Goal: Task Accomplishment & Management: Manage account settings

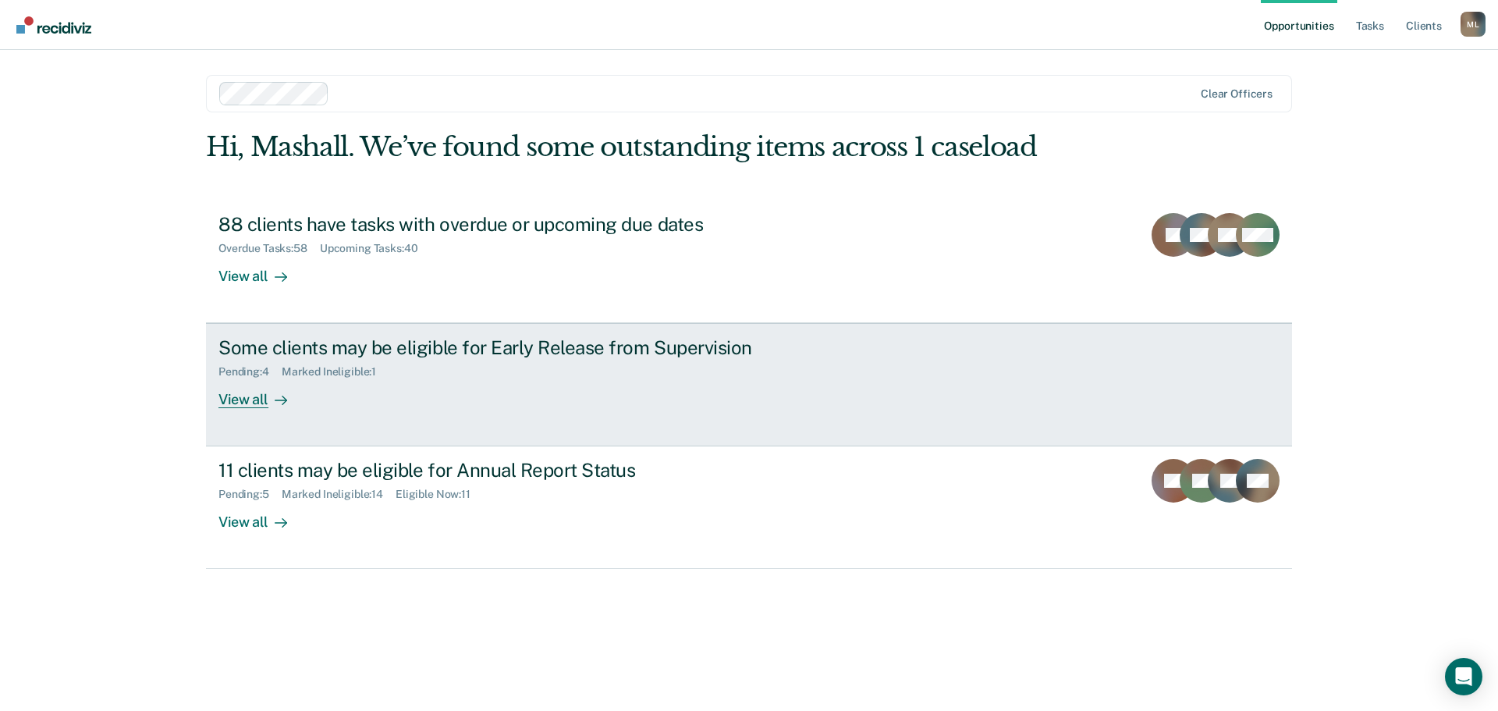
click at [259, 399] on div "View all" at bounding box center [261, 393] width 87 height 30
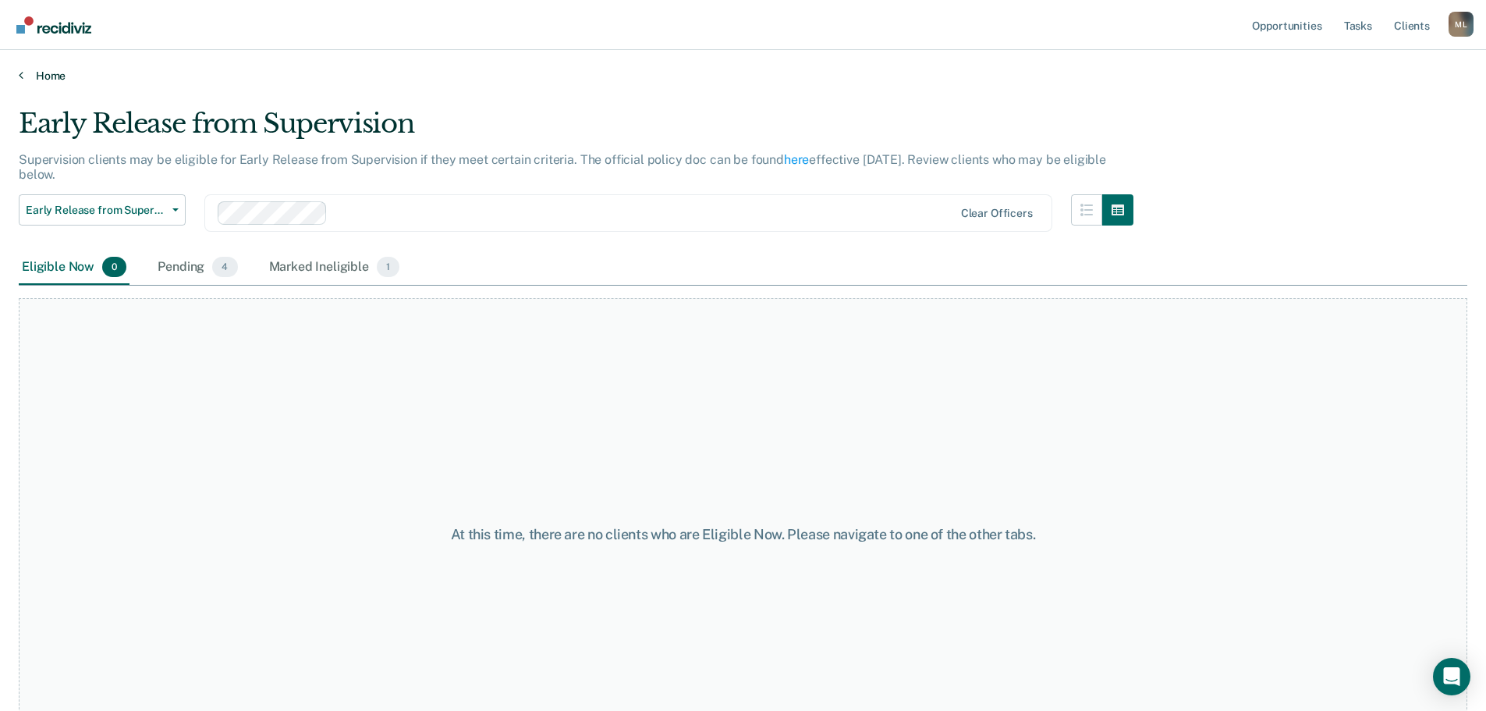
click at [63, 74] on link "Home" at bounding box center [743, 76] width 1448 height 14
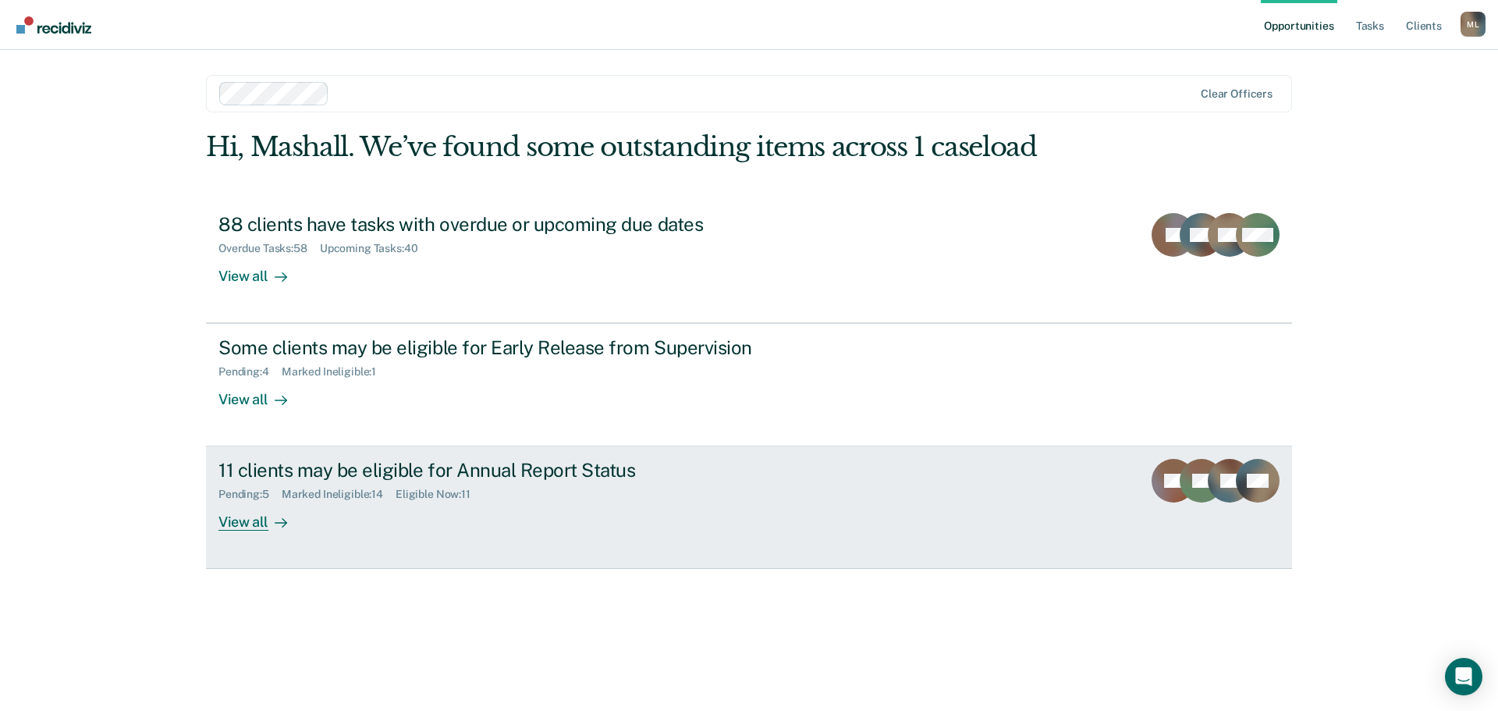
click at [250, 525] on div "View all" at bounding box center [261, 516] width 87 height 30
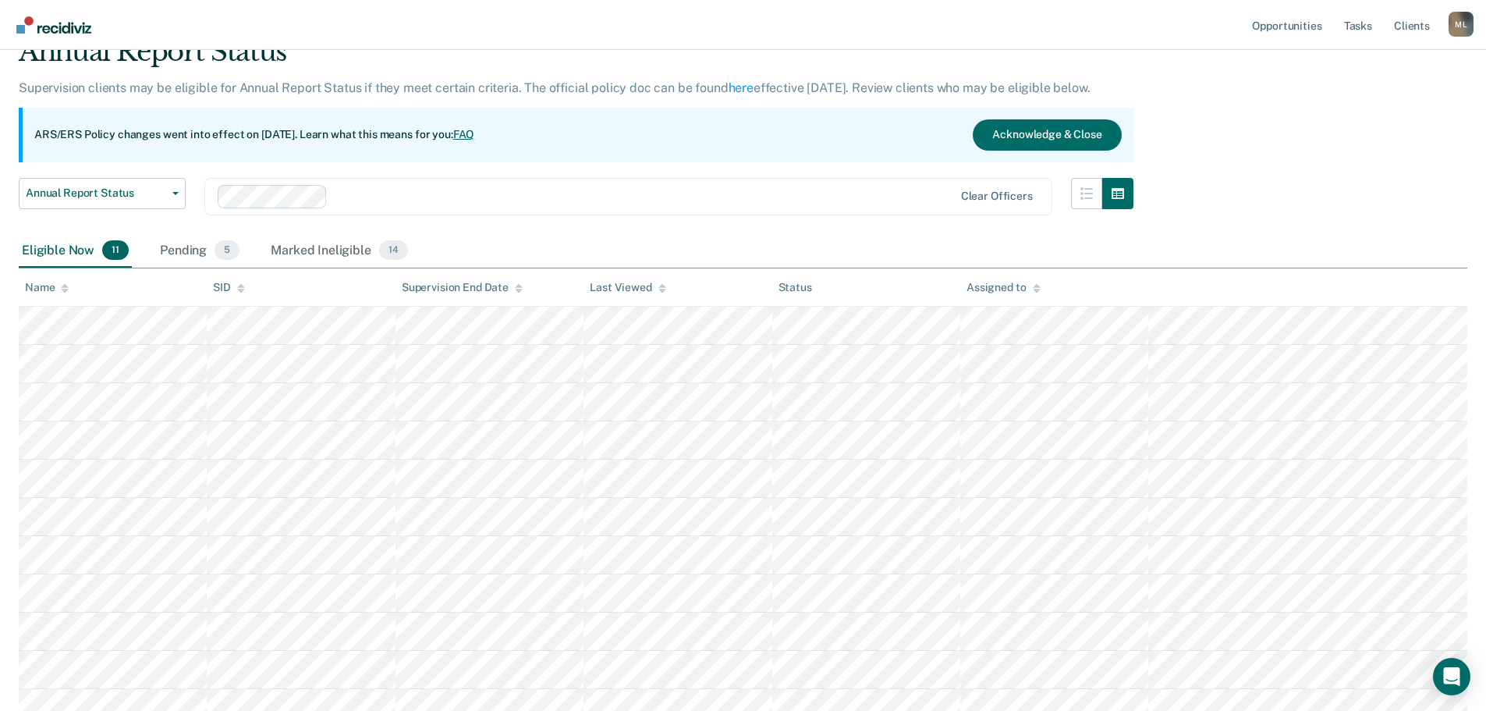
scroll to position [156, 0]
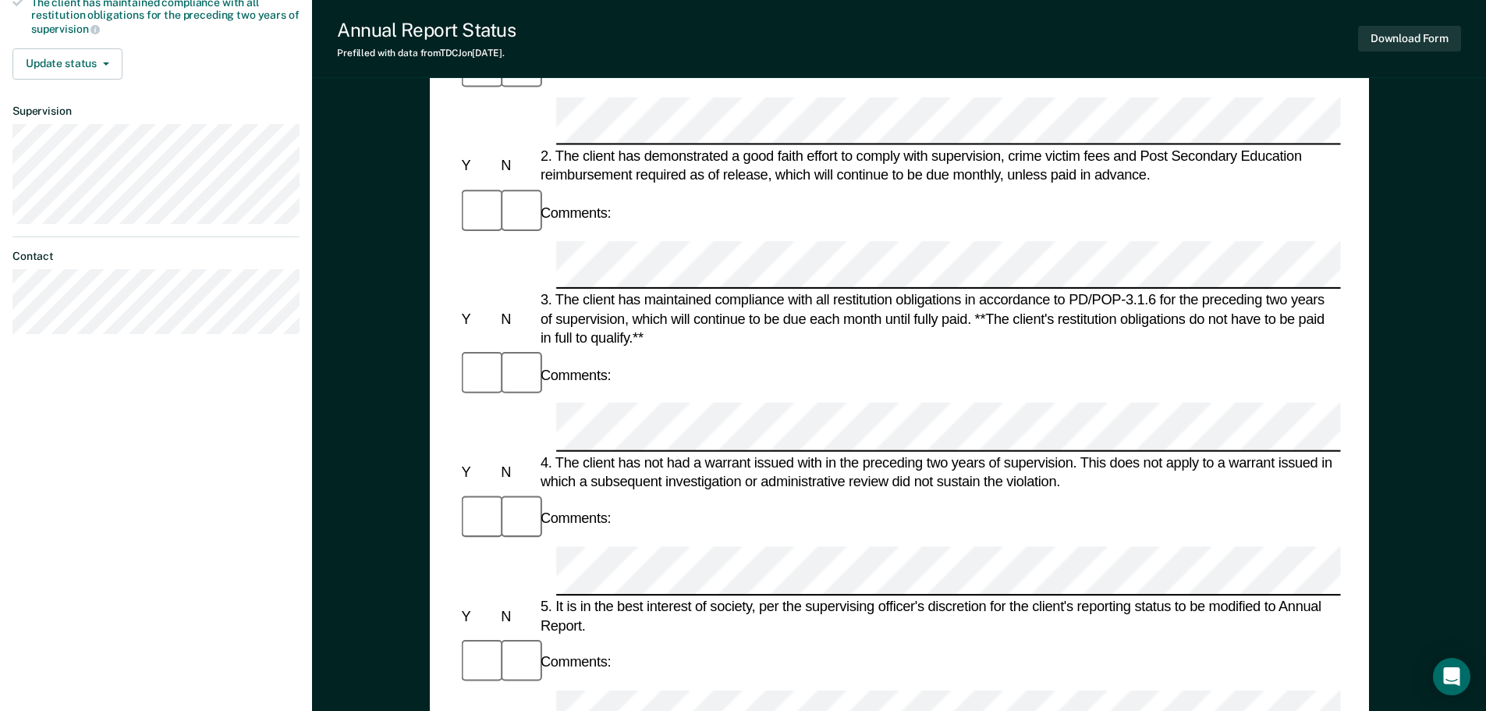
scroll to position [390, 0]
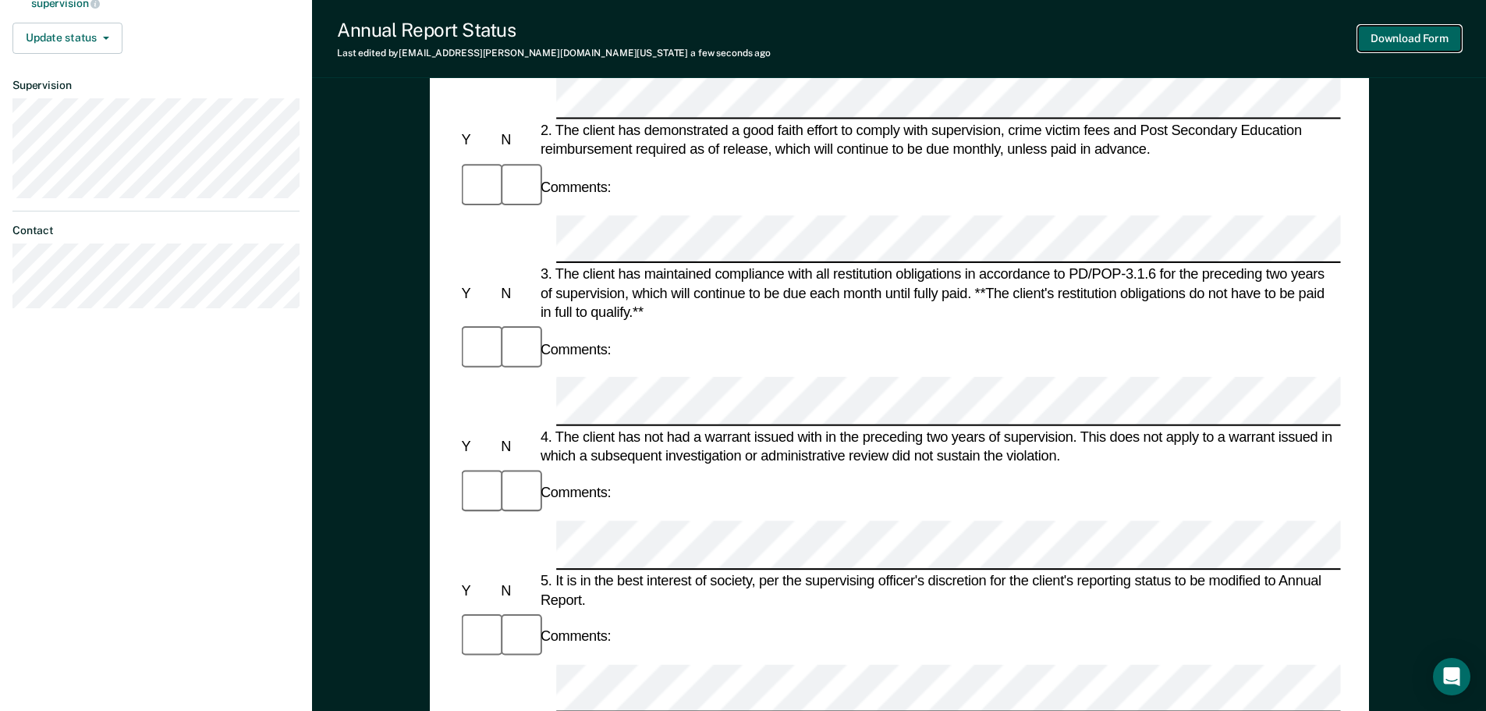
click at [1409, 34] on button "Download Form" at bounding box center [1409, 39] width 103 height 26
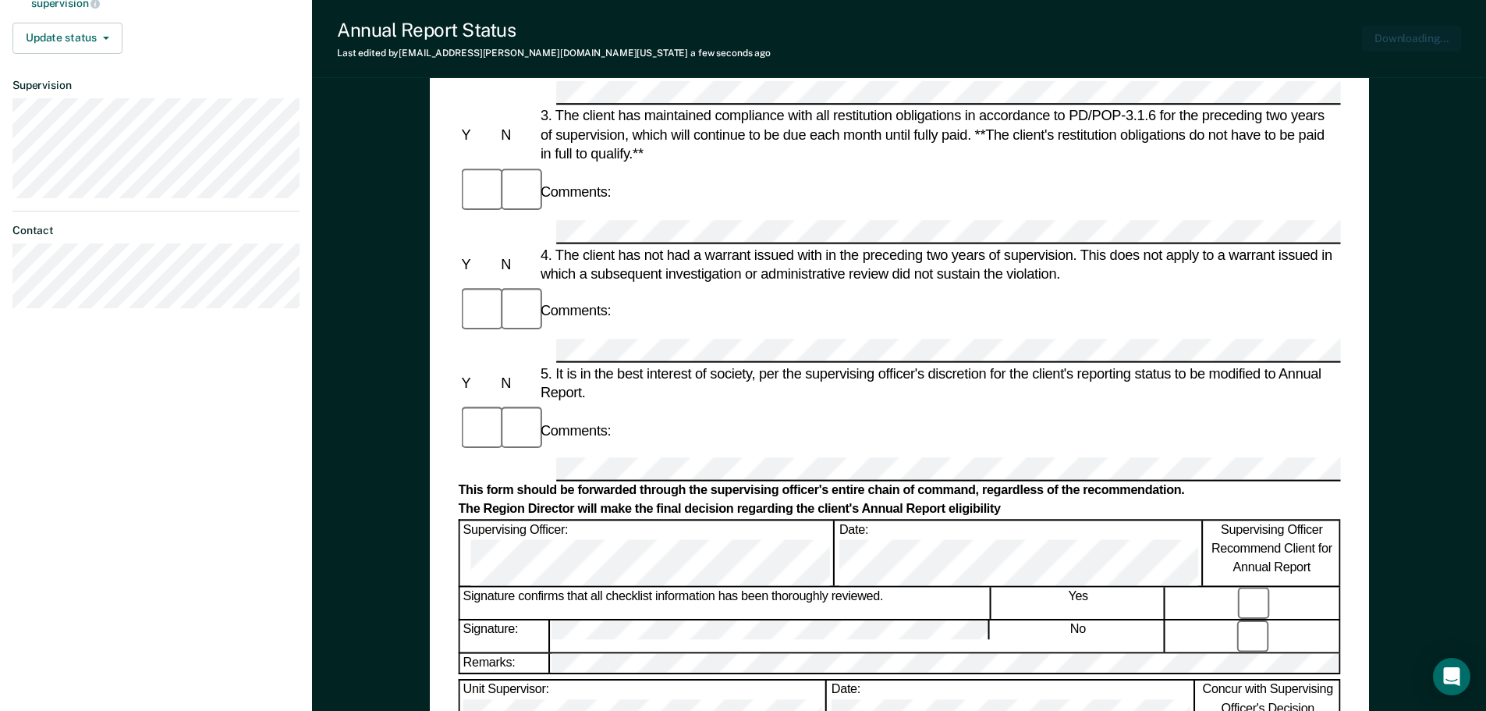
scroll to position [0, 0]
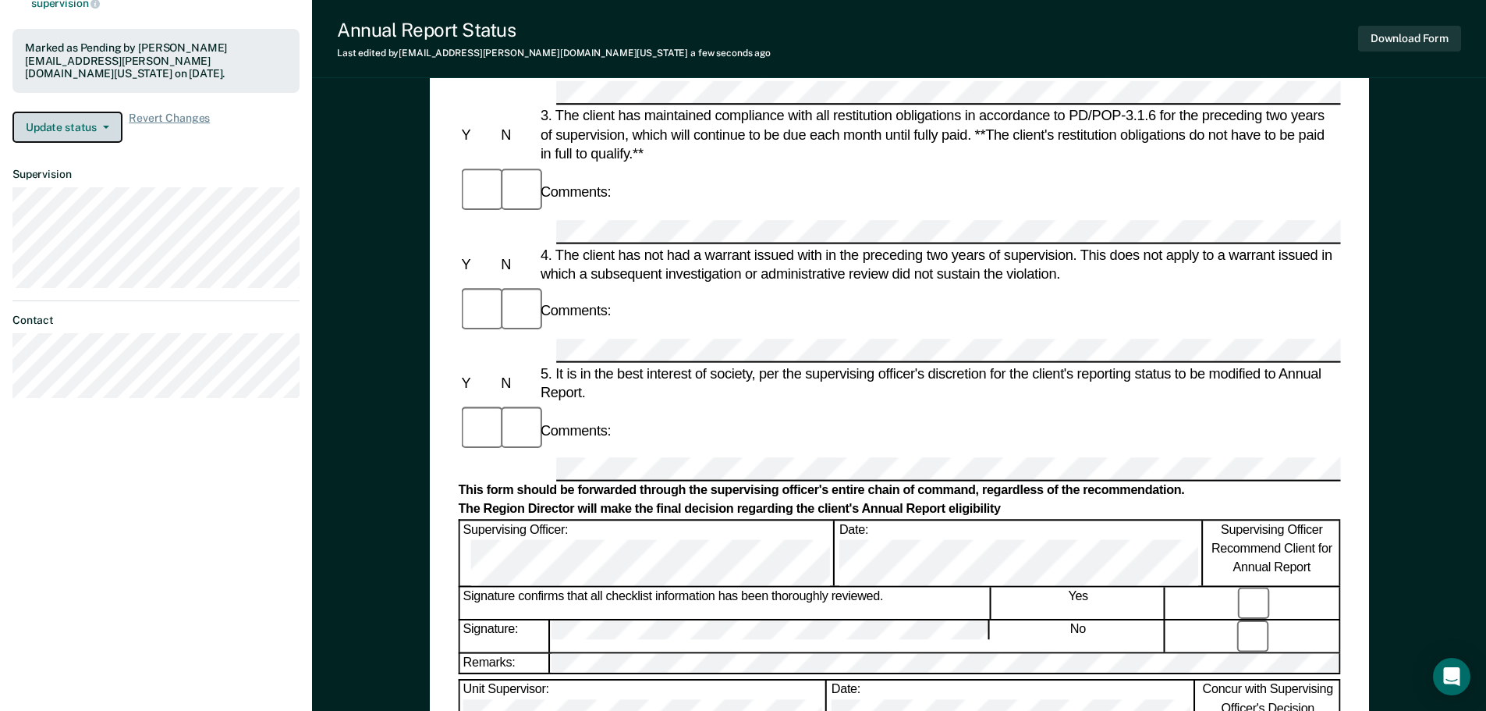
click at [113, 112] on button "Update status" at bounding box center [67, 127] width 110 height 31
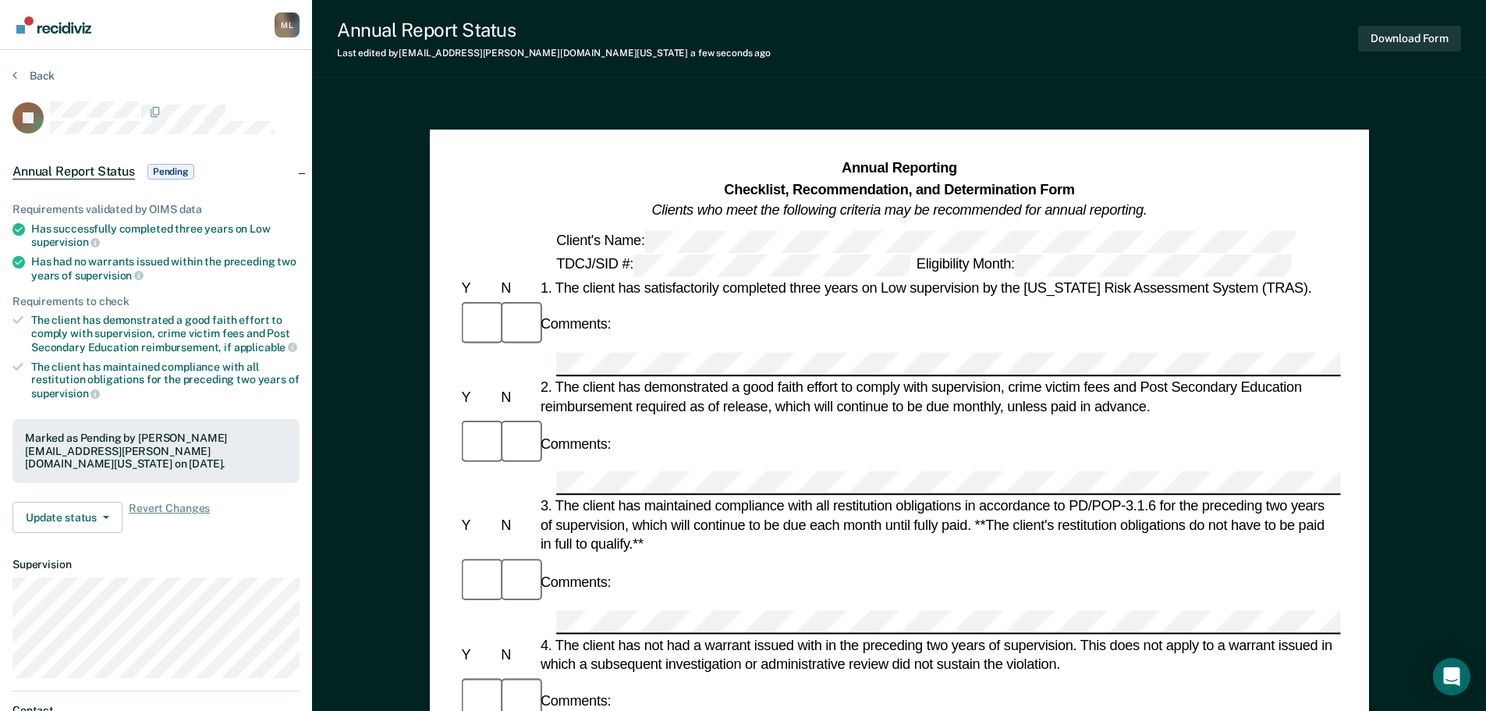
click at [114, 335] on div "The client has demonstrated a good faith effort to comply with supervision, cri…" at bounding box center [165, 334] width 268 height 40
click at [17, 316] on icon at bounding box center [17, 319] width 11 height 11
click at [13, 317] on icon at bounding box center [17, 319] width 11 height 11
click at [18, 362] on icon at bounding box center [17, 366] width 11 height 11
click at [39, 73] on button "Back" at bounding box center [33, 76] width 42 height 14
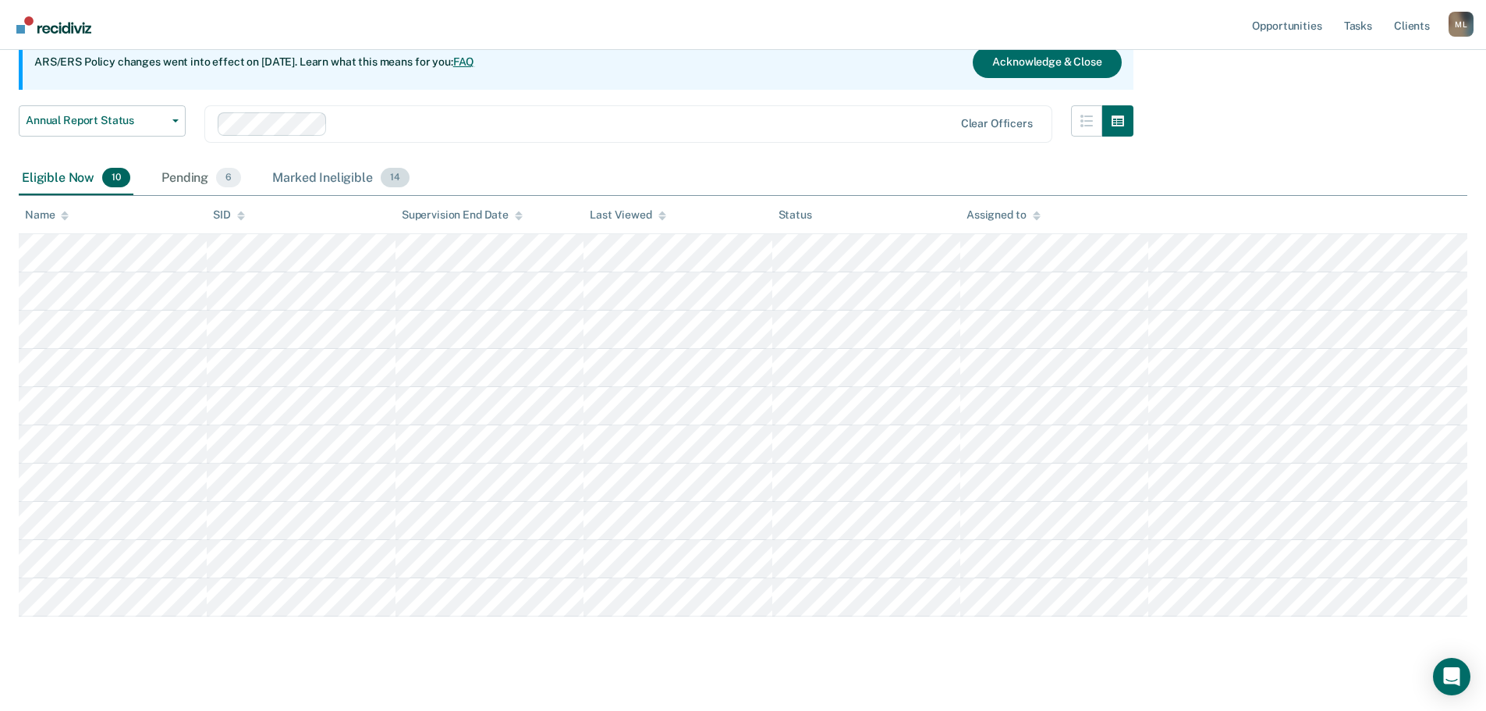
scroll to position [162, 0]
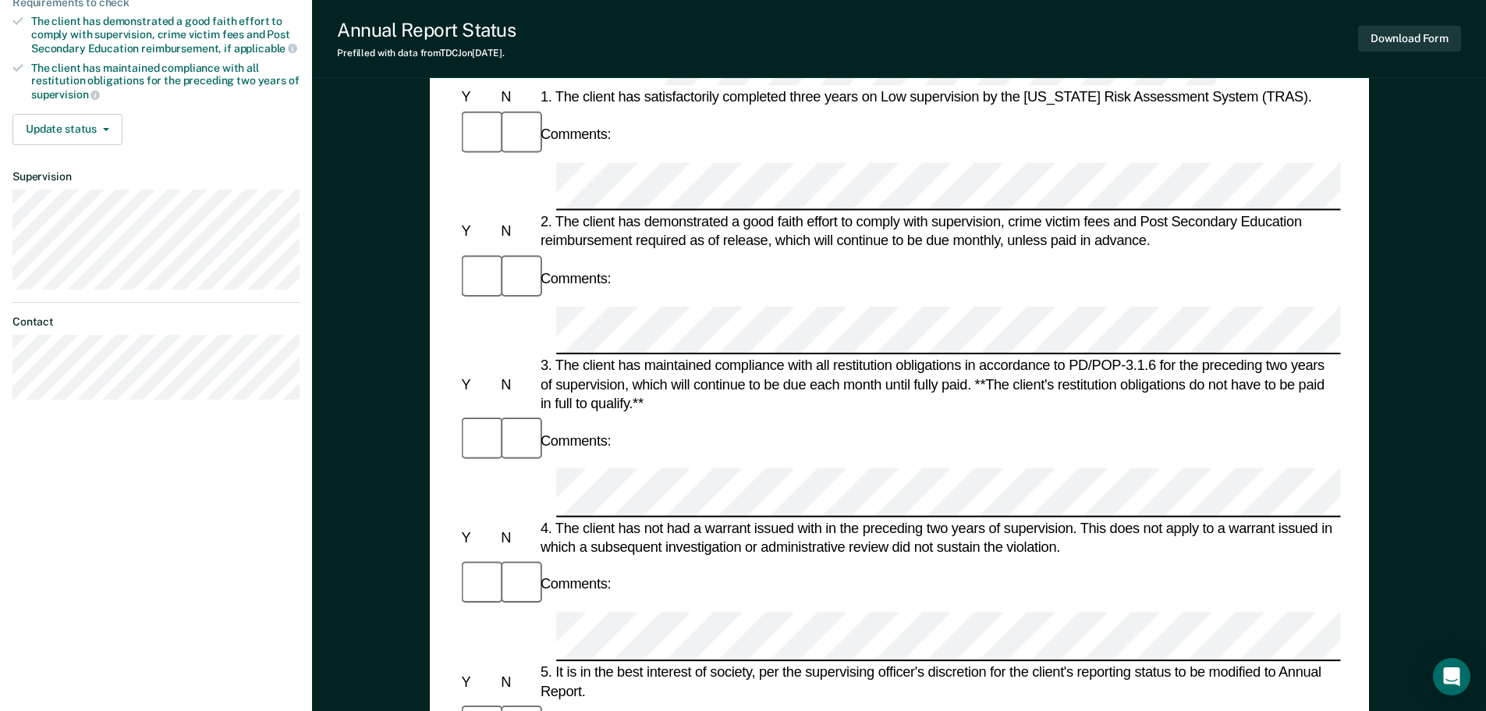
scroll to position [312, 0]
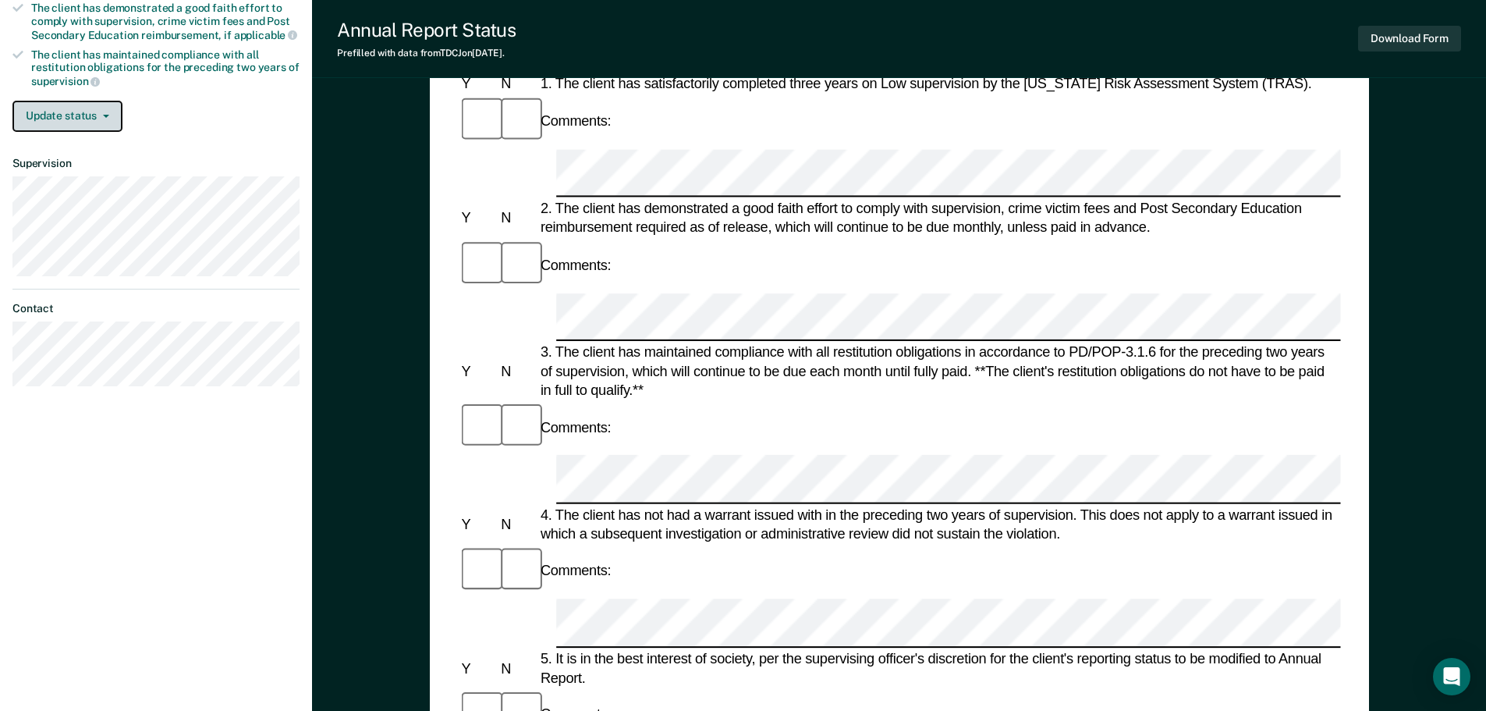
click at [113, 117] on button "Update status" at bounding box center [67, 116] width 110 height 31
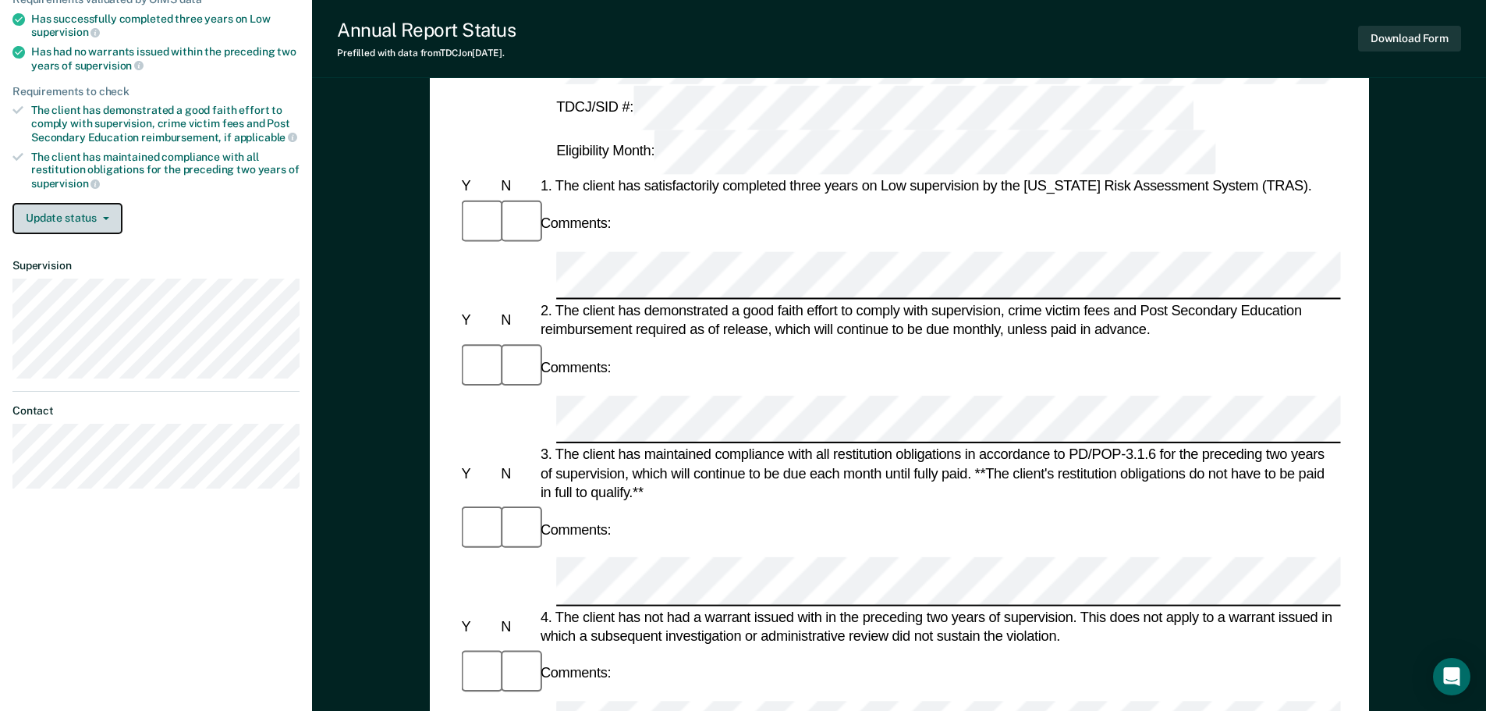
scroll to position [78, 0]
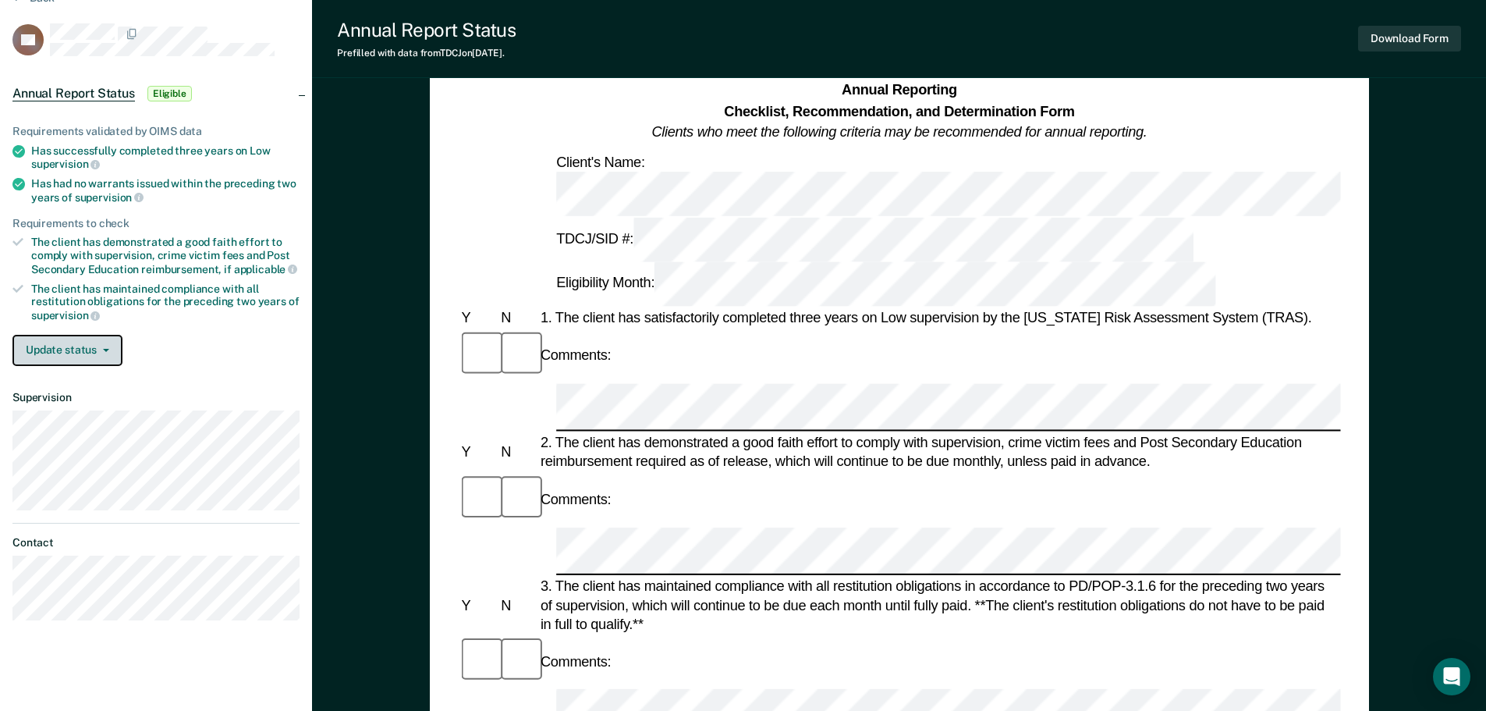
click at [106, 342] on button "Update status" at bounding box center [67, 350] width 110 height 31
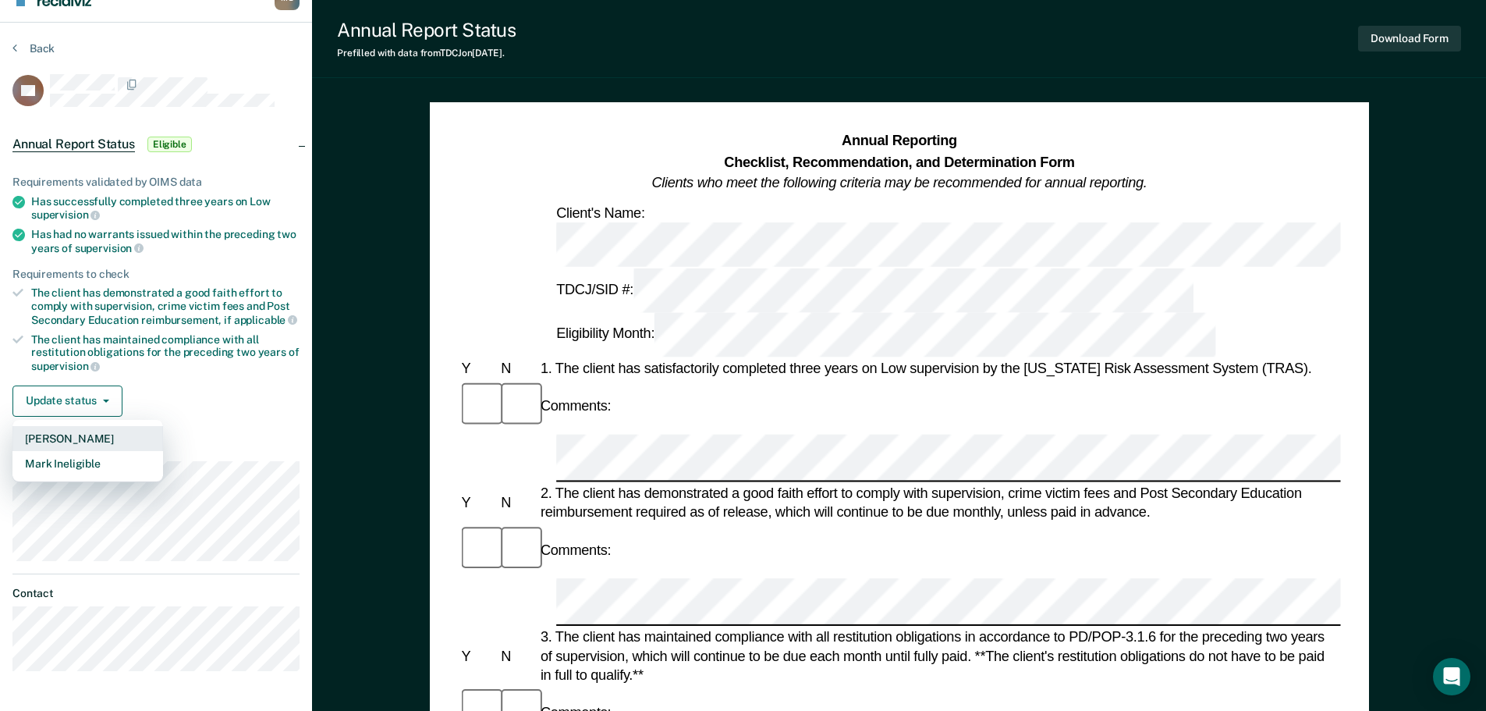
scroll to position [0, 0]
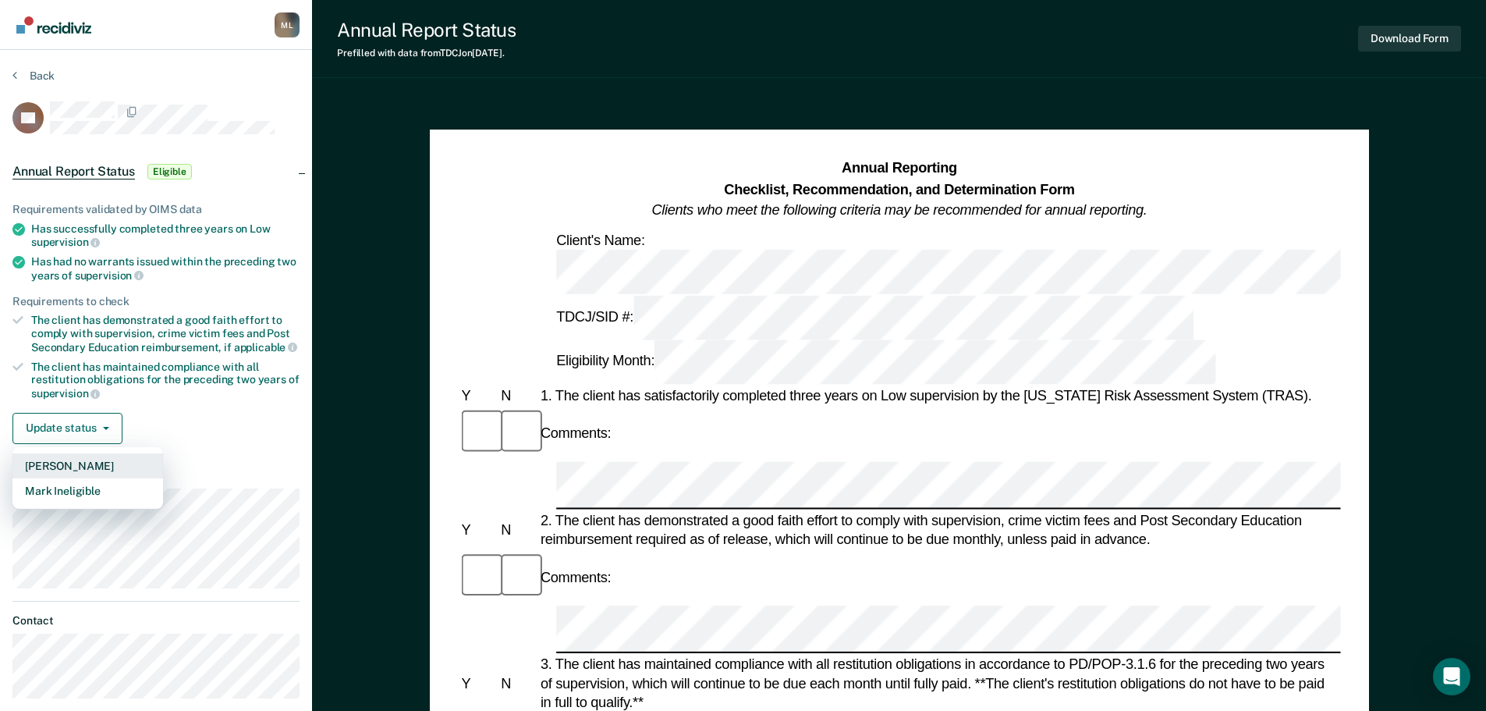
click at [77, 460] on button "[PERSON_NAME]" at bounding box center [87, 465] width 151 height 25
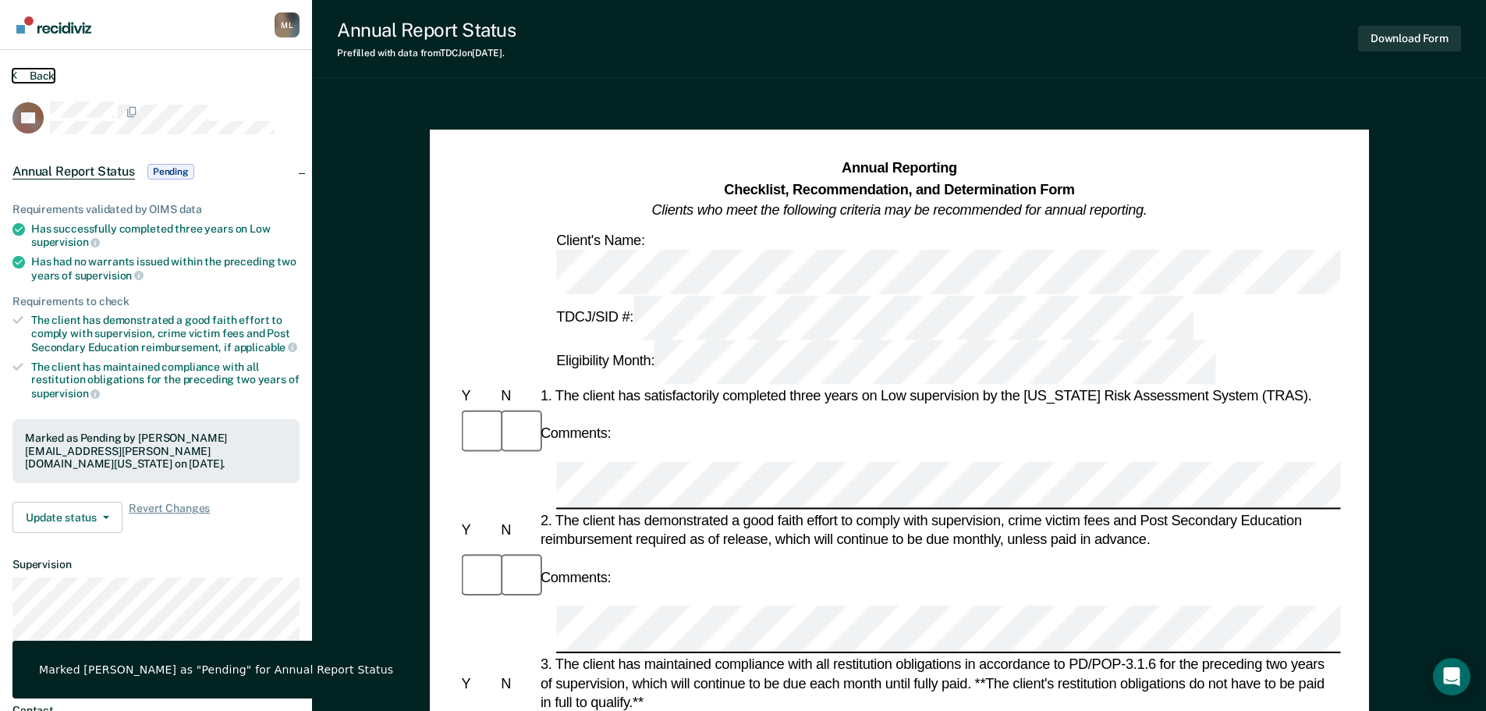
click at [46, 73] on button "Back" at bounding box center [33, 76] width 42 height 14
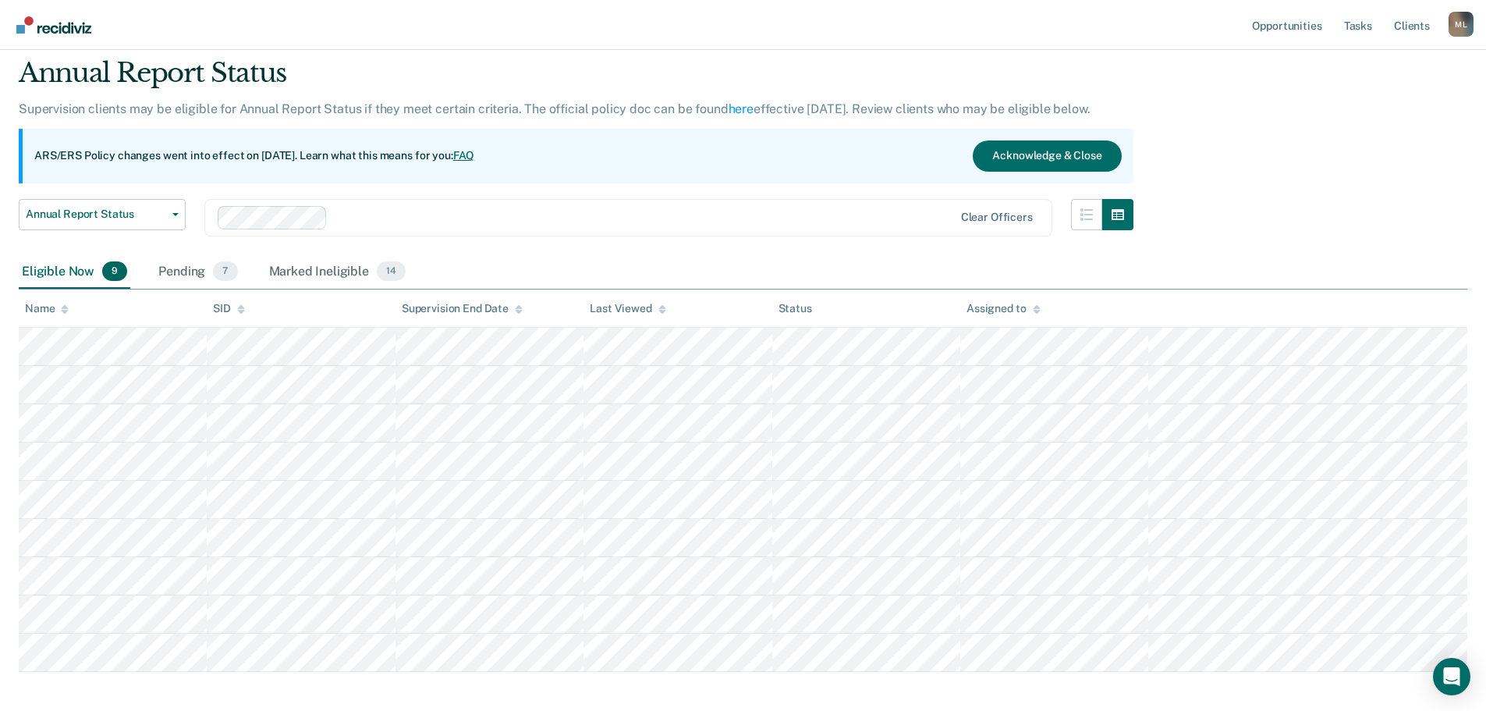
scroll to position [124, 0]
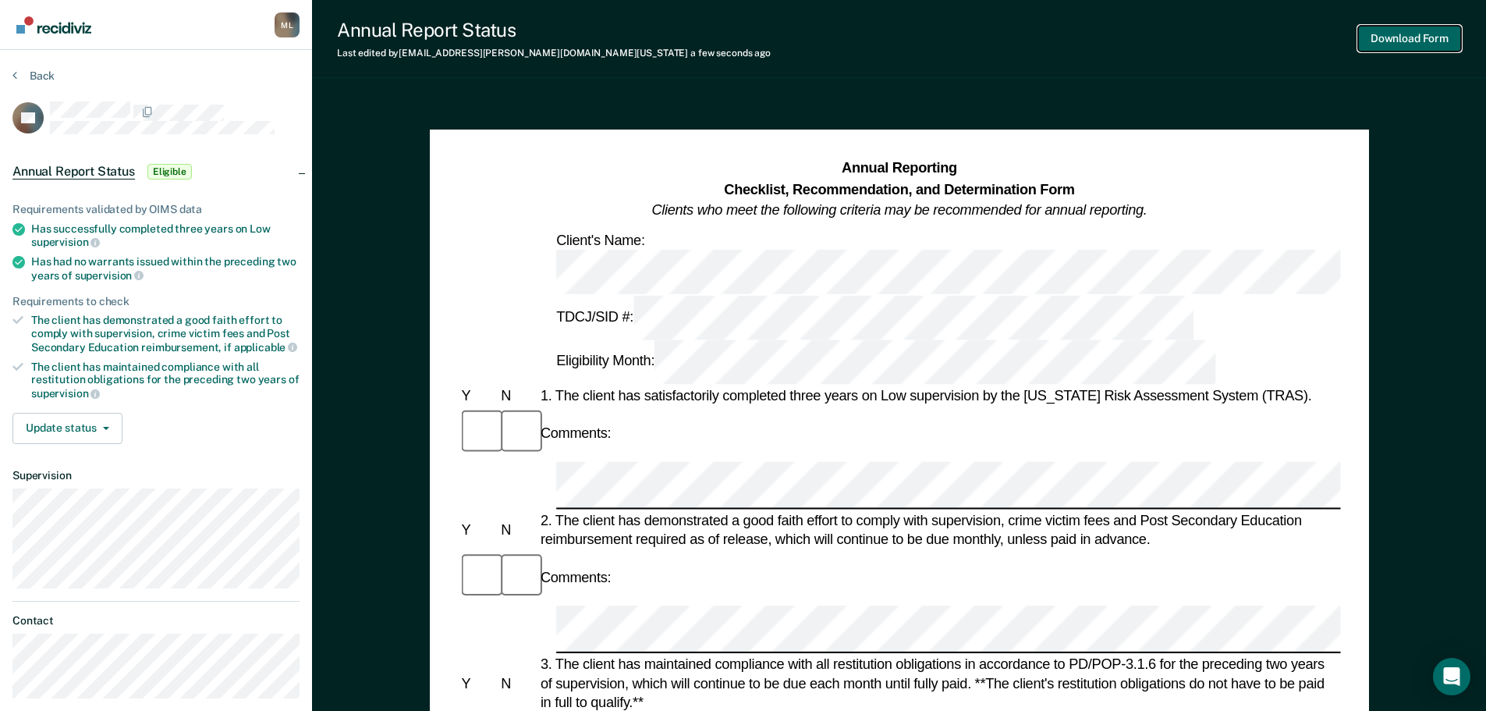
click at [1412, 36] on button "Download Form" at bounding box center [1409, 39] width 103 height 26
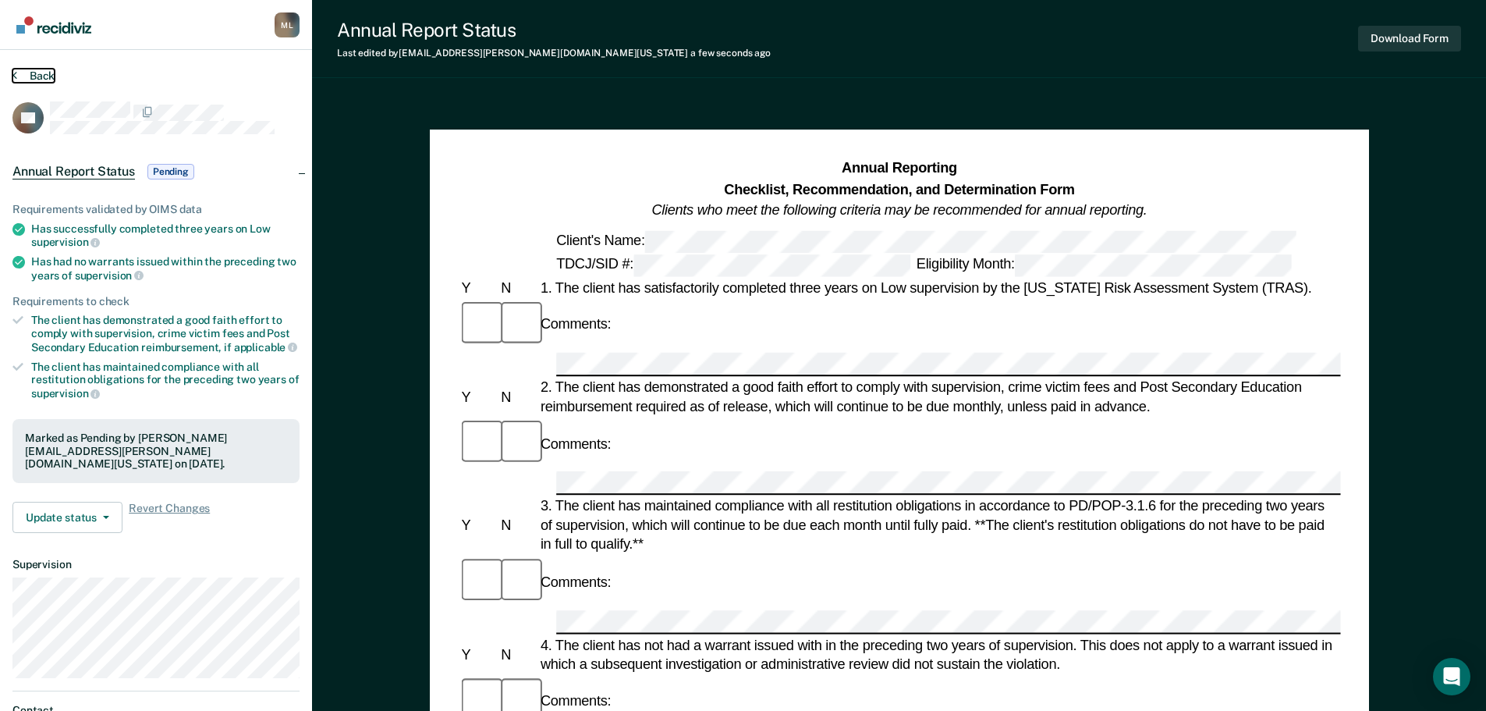
click at [48, 74] on button "Back" at bounding box center [33, 76] width 42 height 14
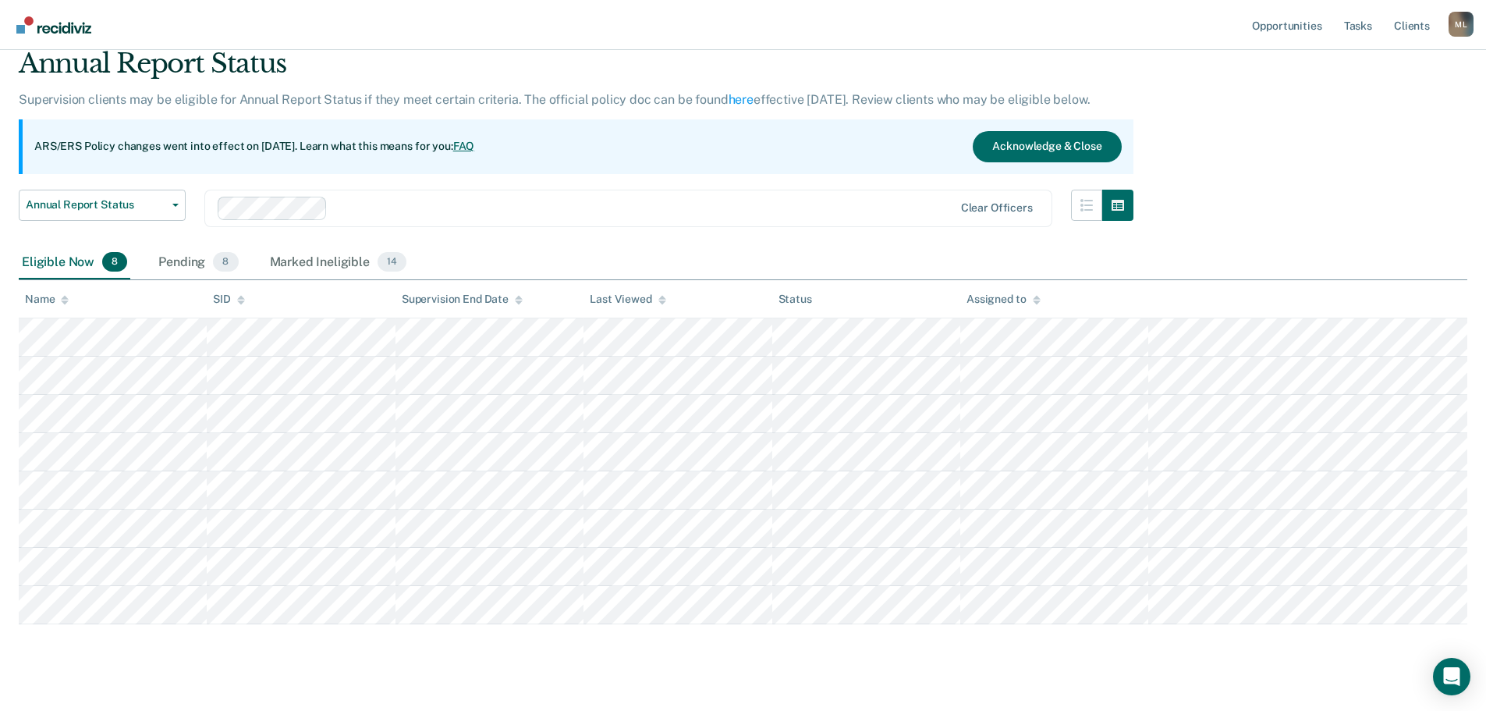
scroll to position [78, 0]
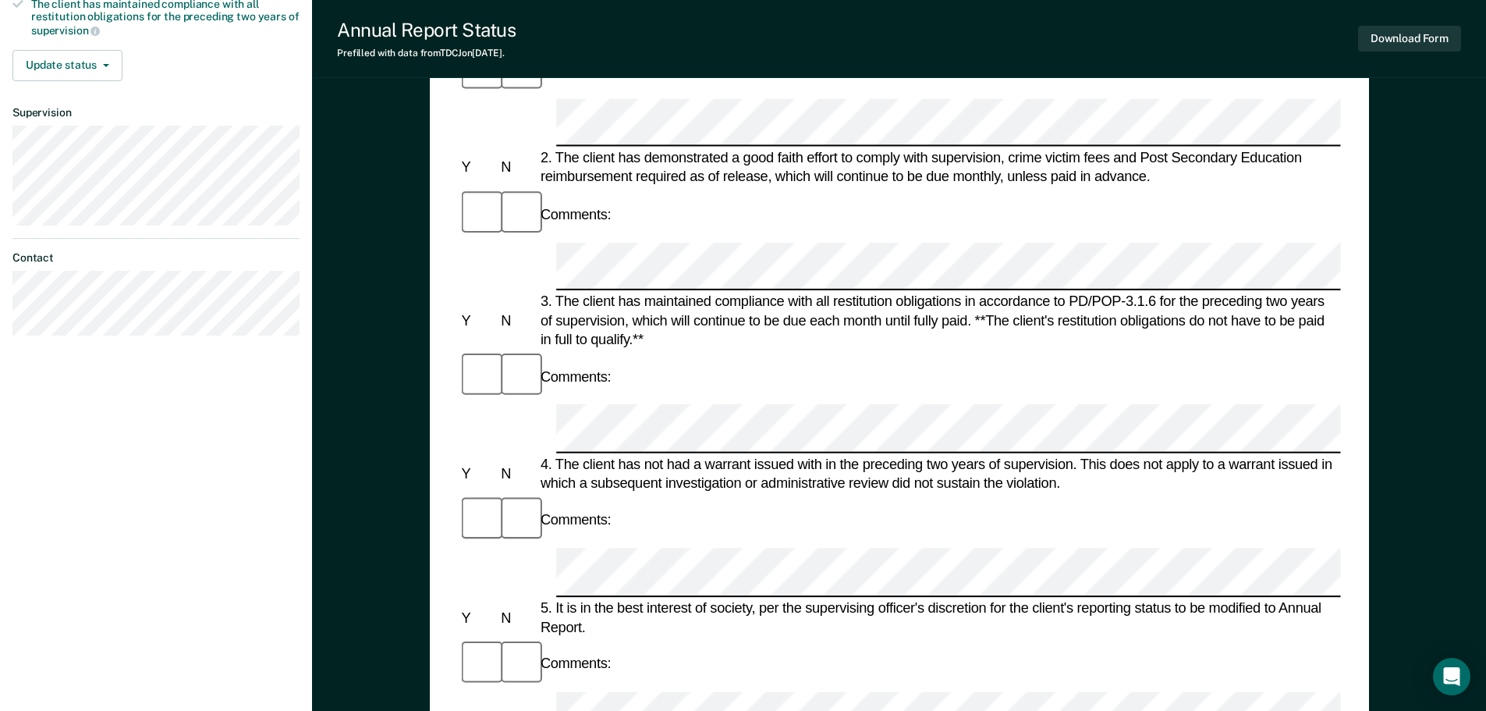
scroll to position [390, 0]
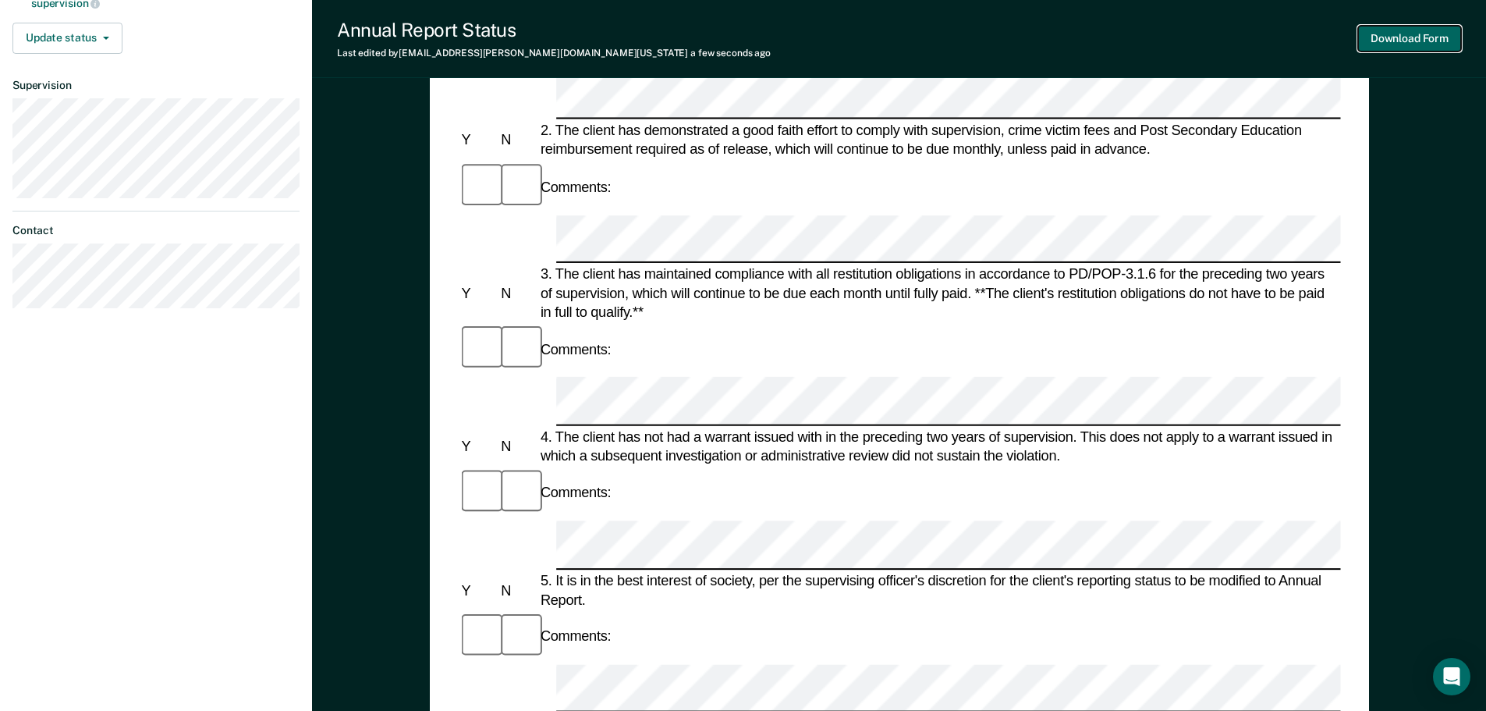
click at [1428, 39] on button "Download Form" at bounding box center [1409, 39] width 103 height 26
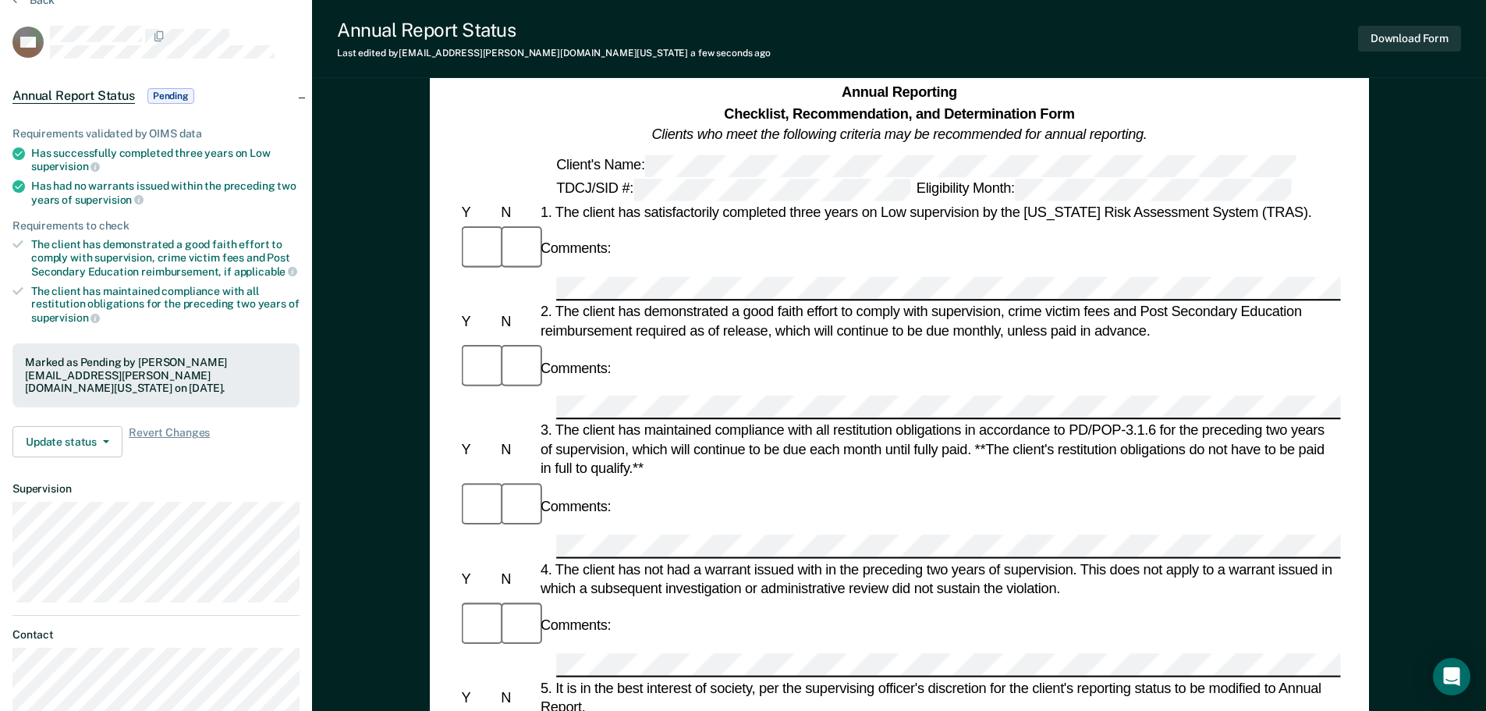
scroll to position [0, 0]
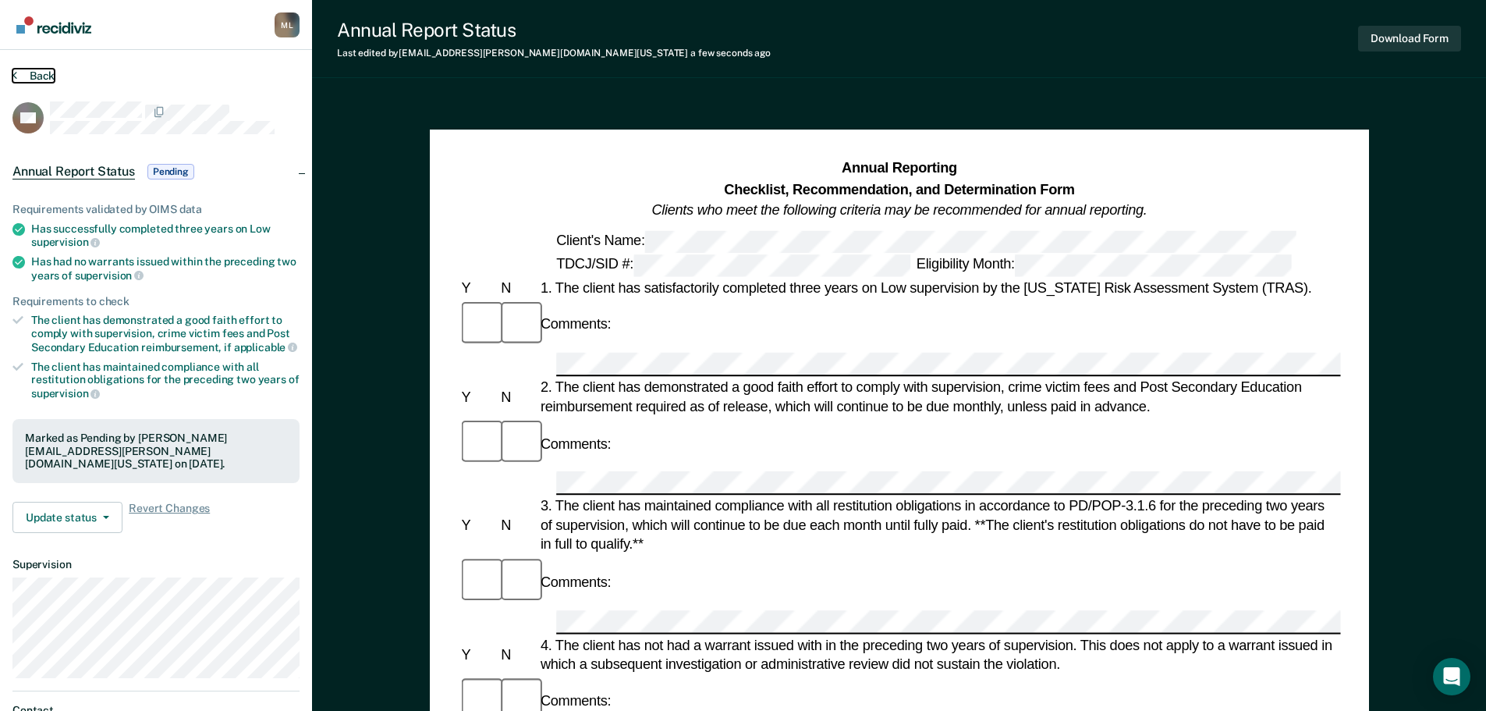
click at [42, 74] on button "Back" at bounding box center [33, 76] width 42 height 14
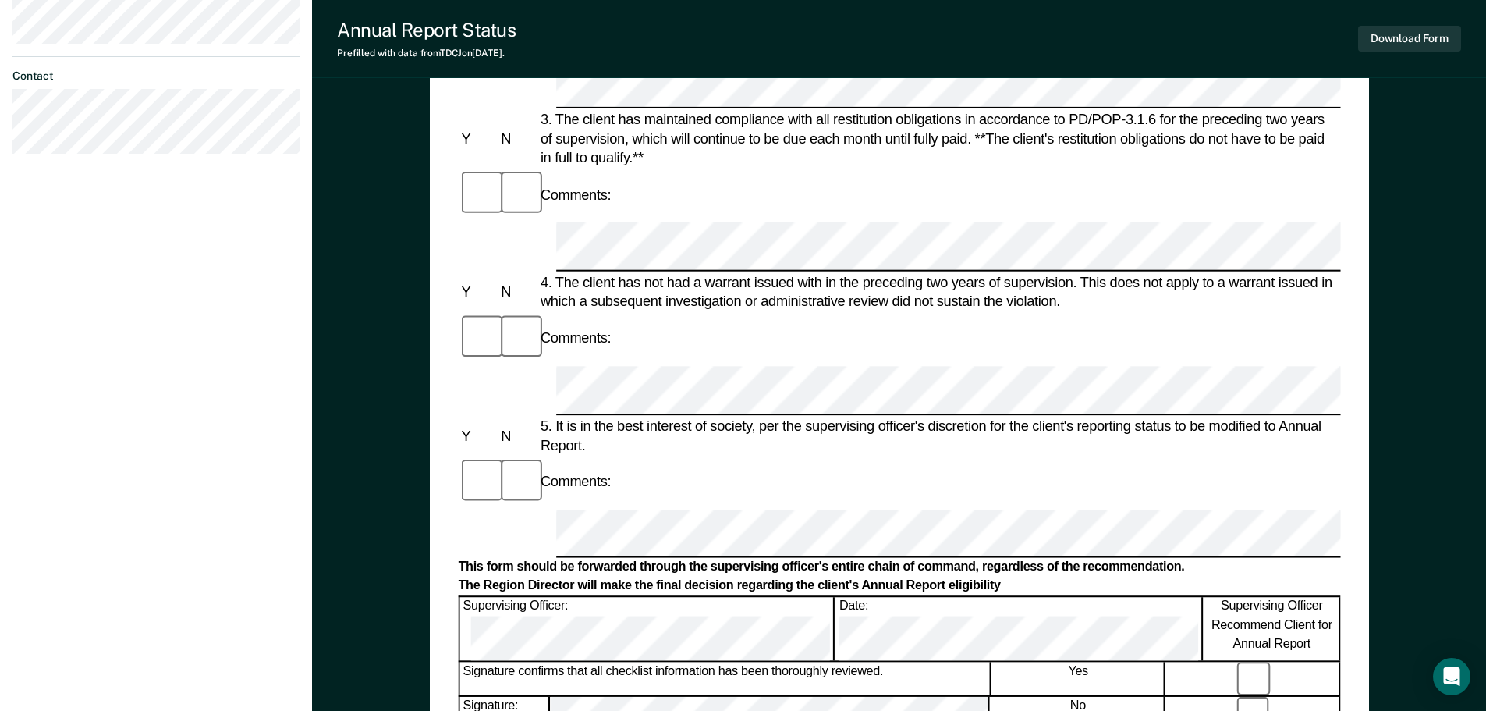
scroll to position [546, 0]
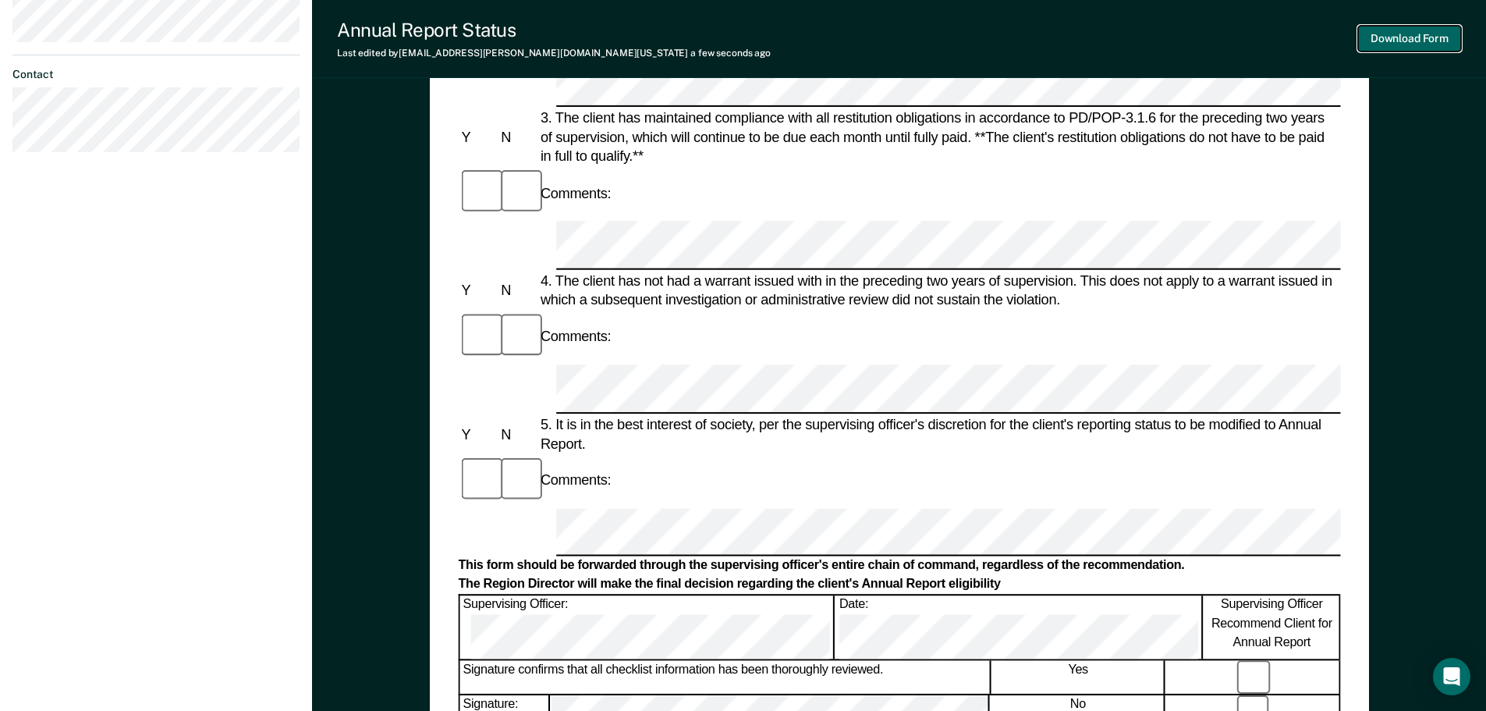
click at [1433, 35] on button "Download Form" at bounding box center [1409, 39] width 103 height 26
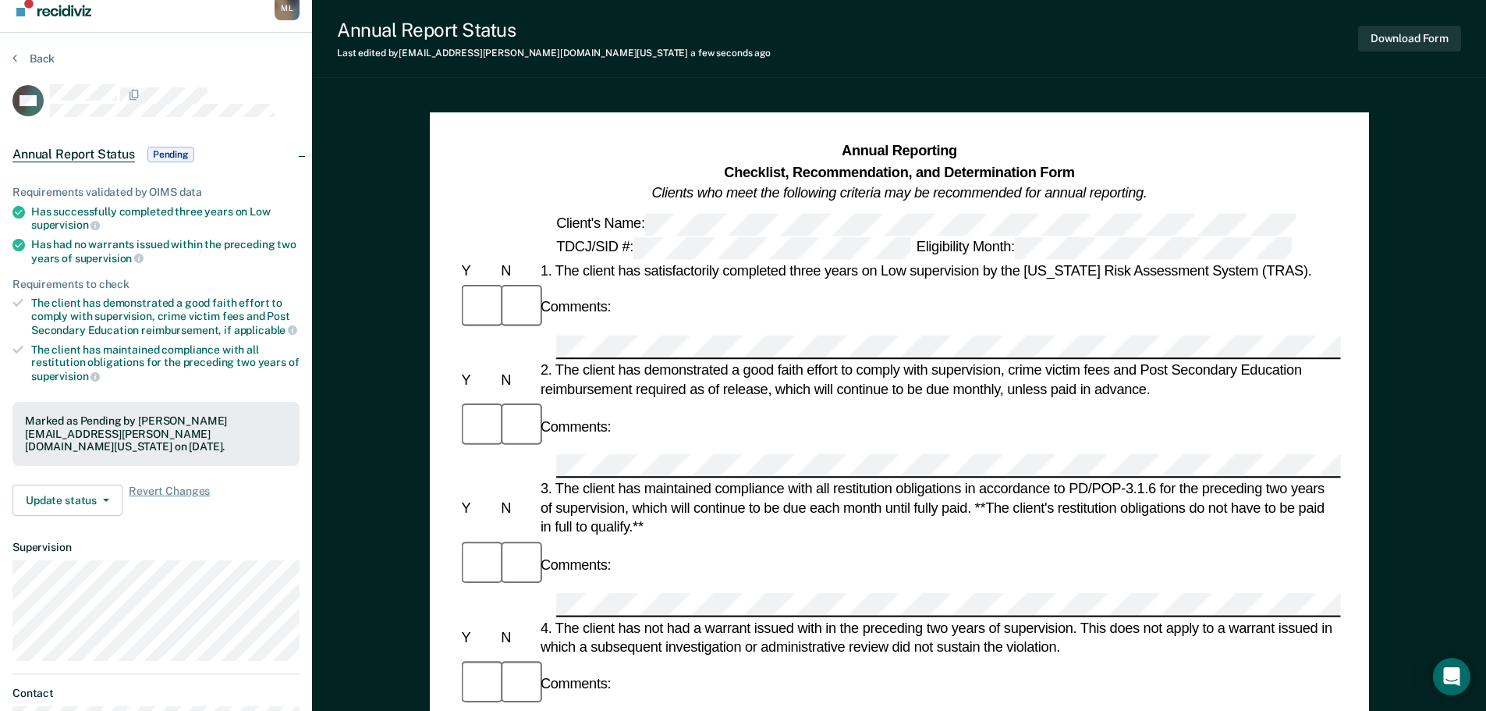
scroll to position [0, 0]
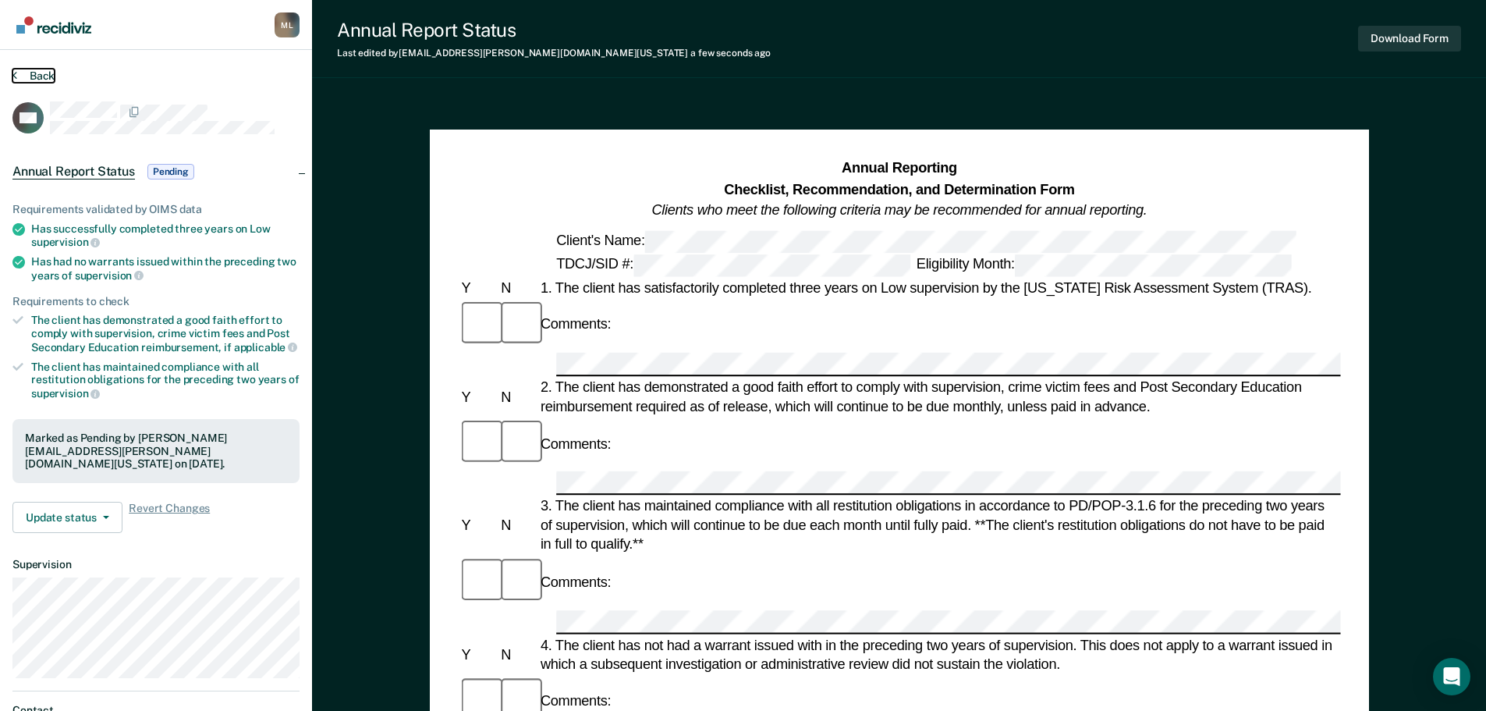
click at [42, 74] on button "Back" at bounding box center [33, 76] width 42 height 14
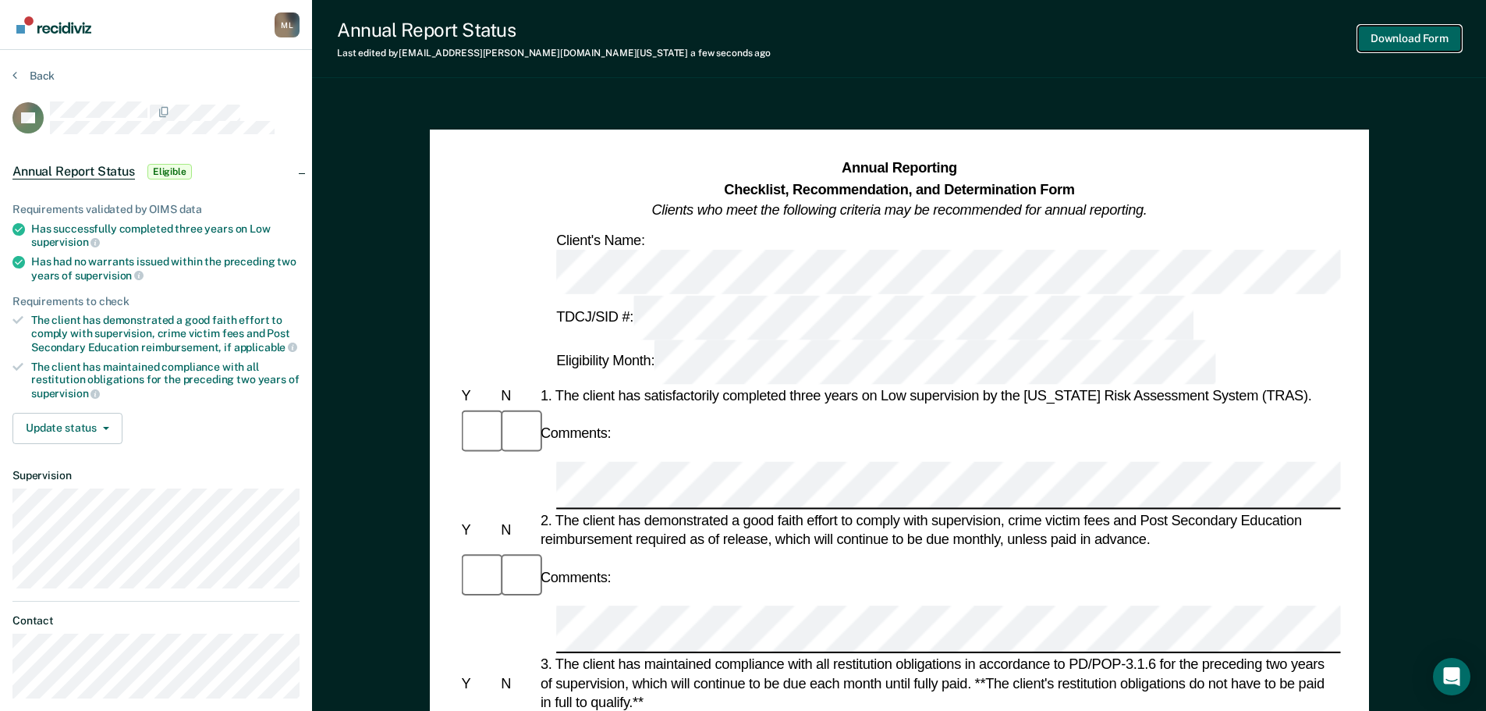
click at [1408, 35] on button "Download Form" at bounding box center [1409, 39] width 103 height 26
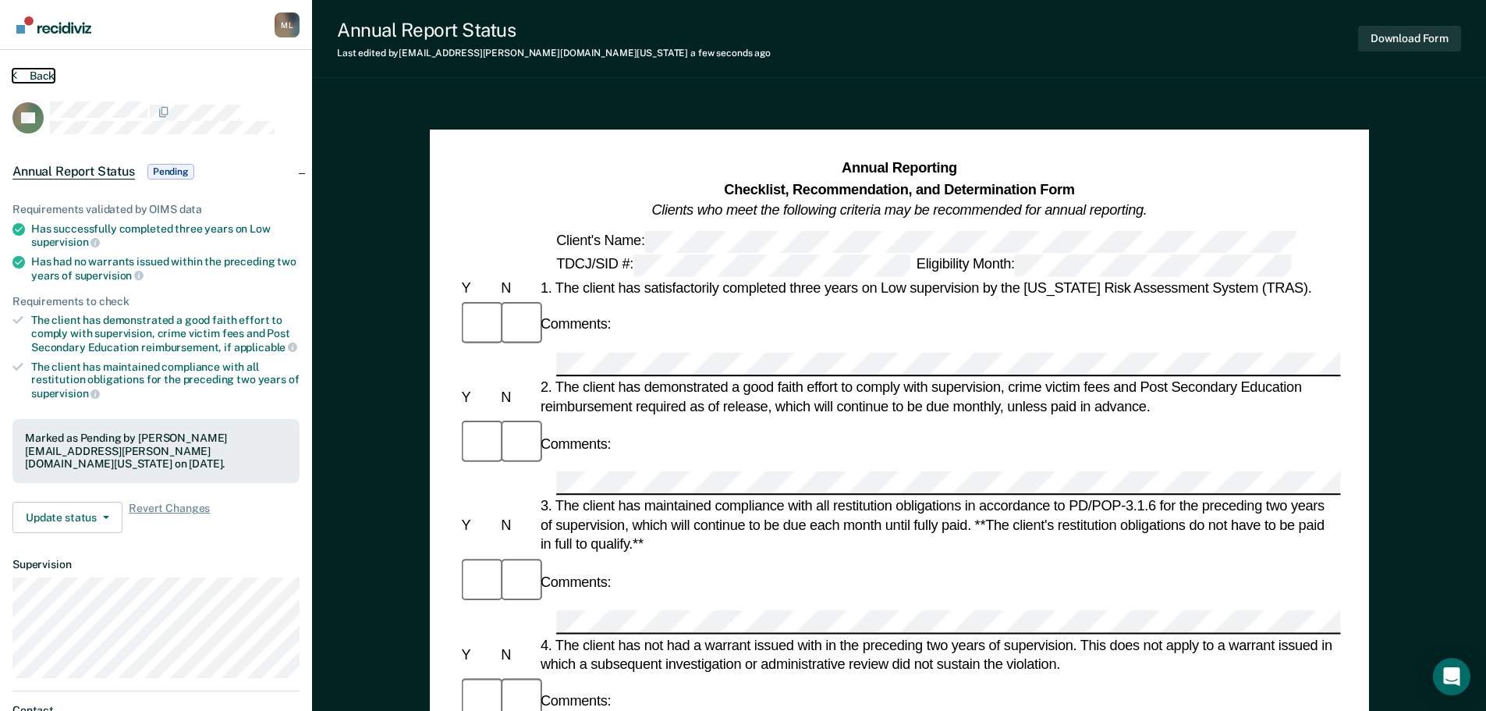
click at [45, 75] on button "Back" at bounding box center [33, 76] width 42 height 14
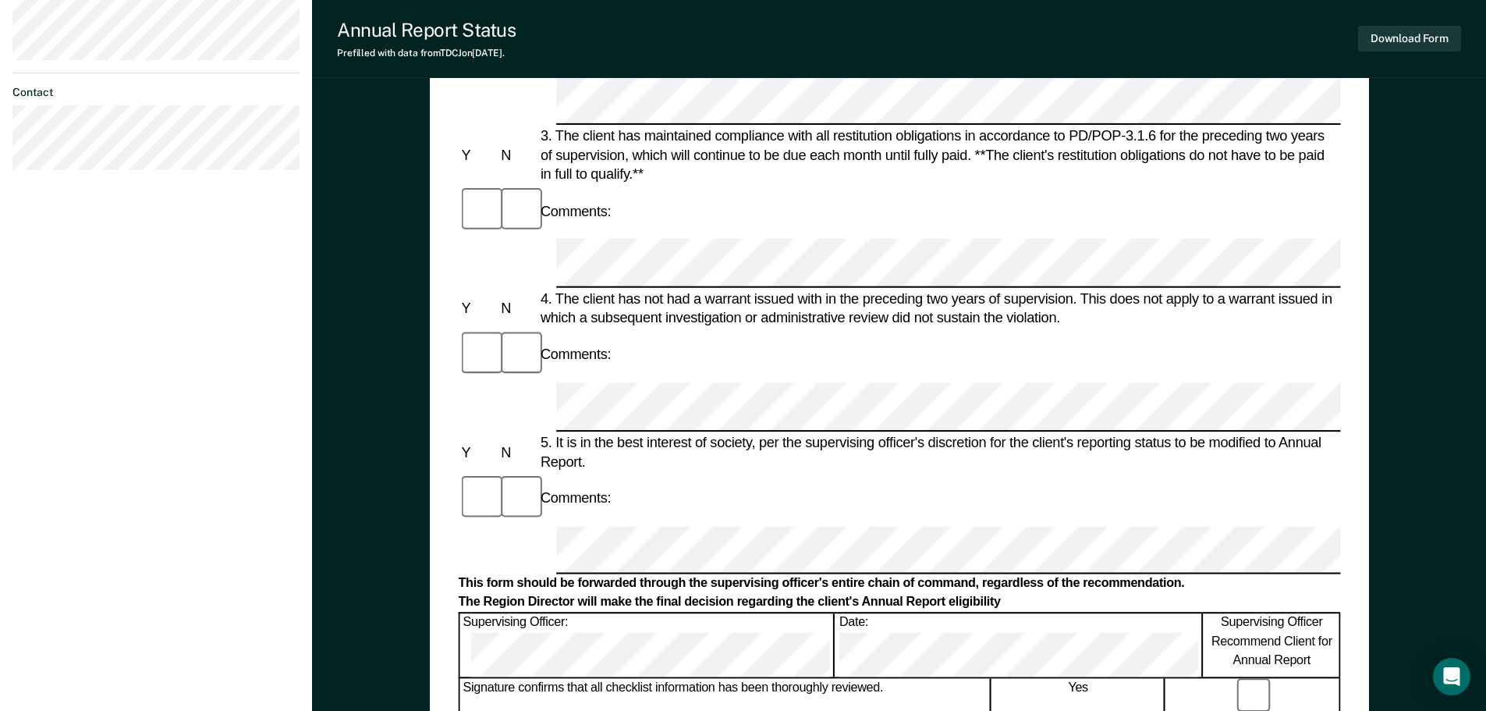
scroll to position [546, 0]
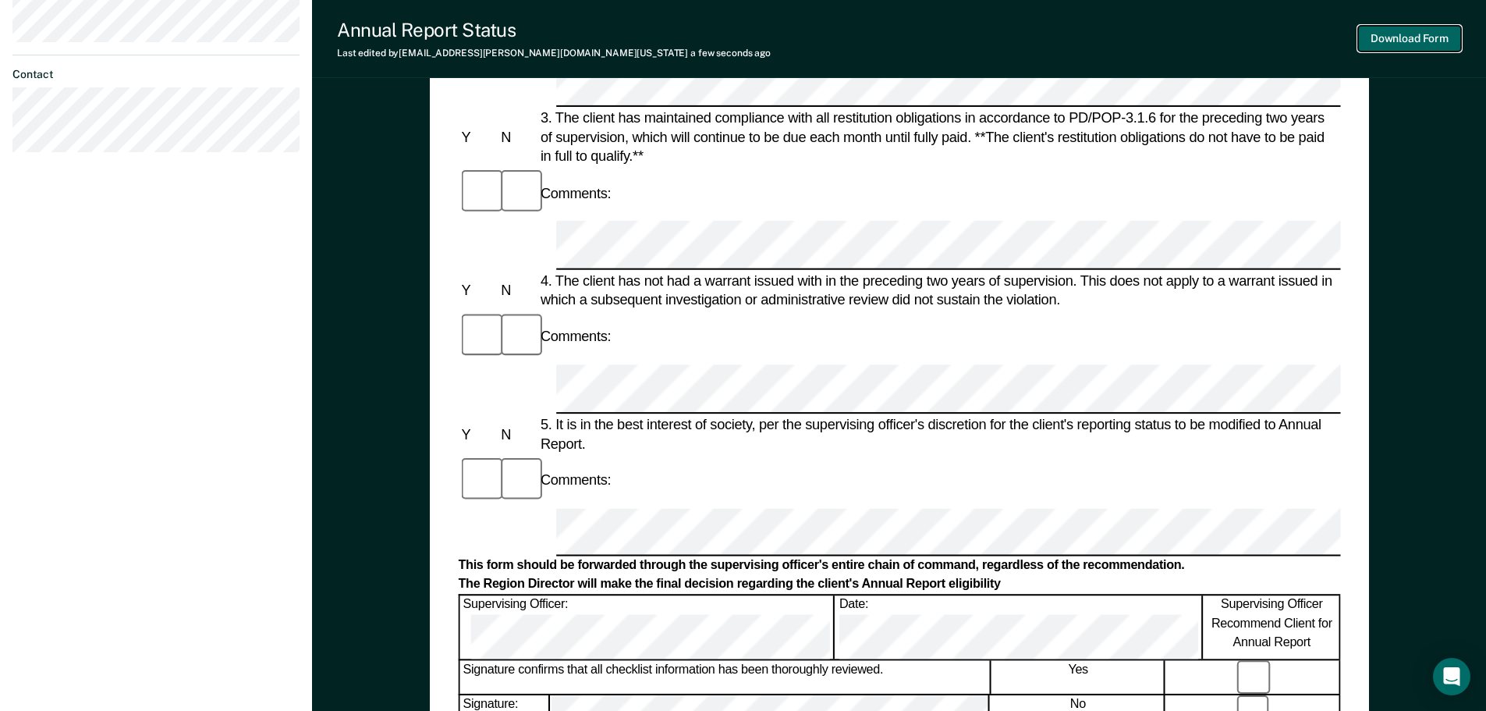
click at [1416, 43] on button "Download Form" at bounding box center [1409, 39] width 103 height 26
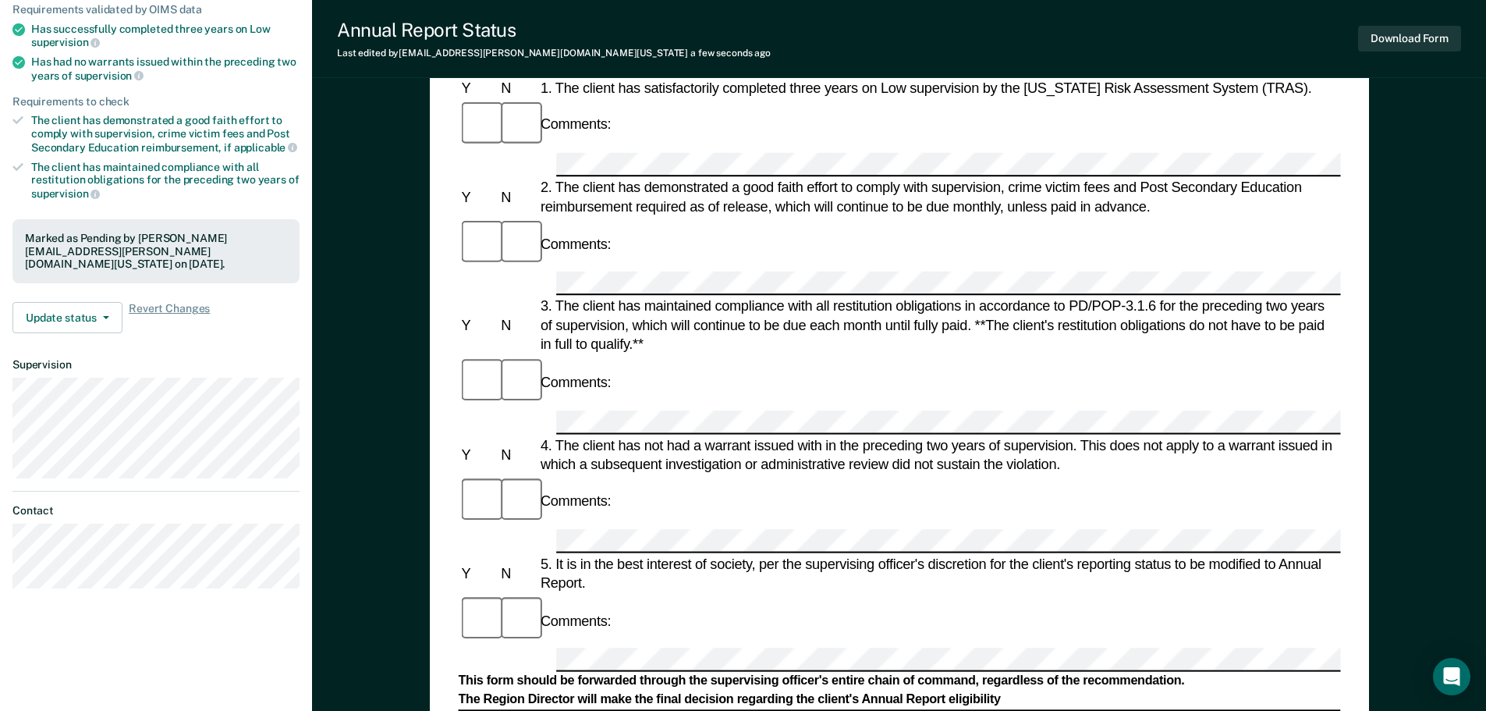
scroll to position [0, 0]
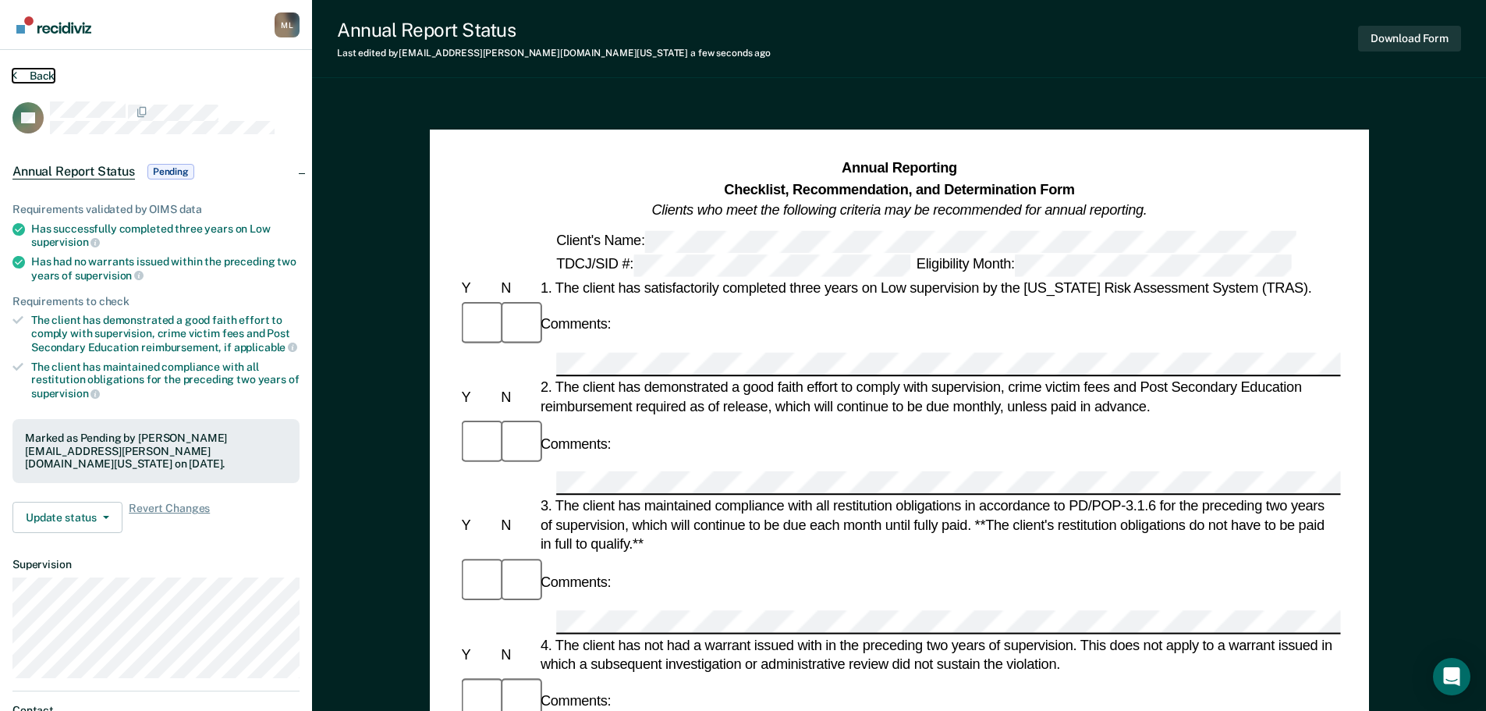
click at [39, 73] on button "Back" at bounding box center [33, 76] width 42 height 14
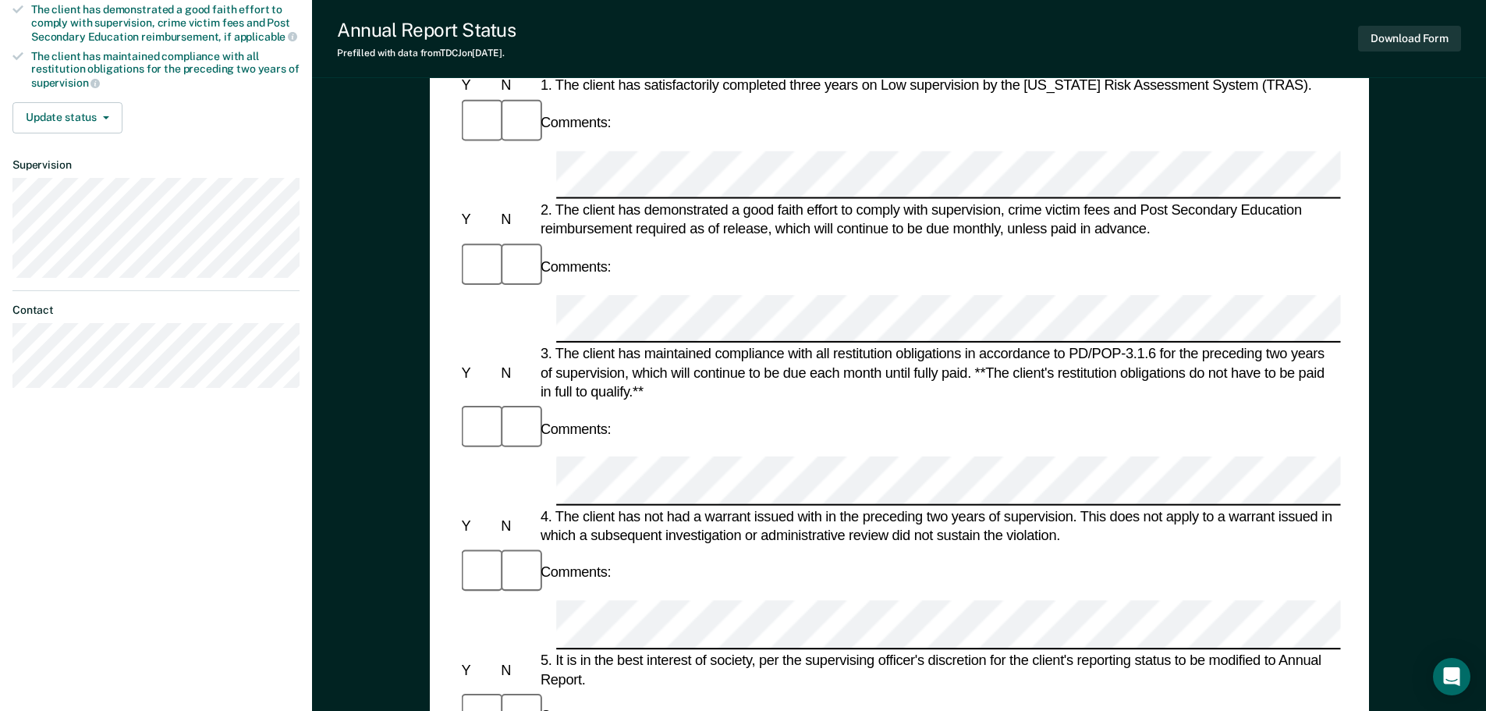
scroll to position [468, 0]
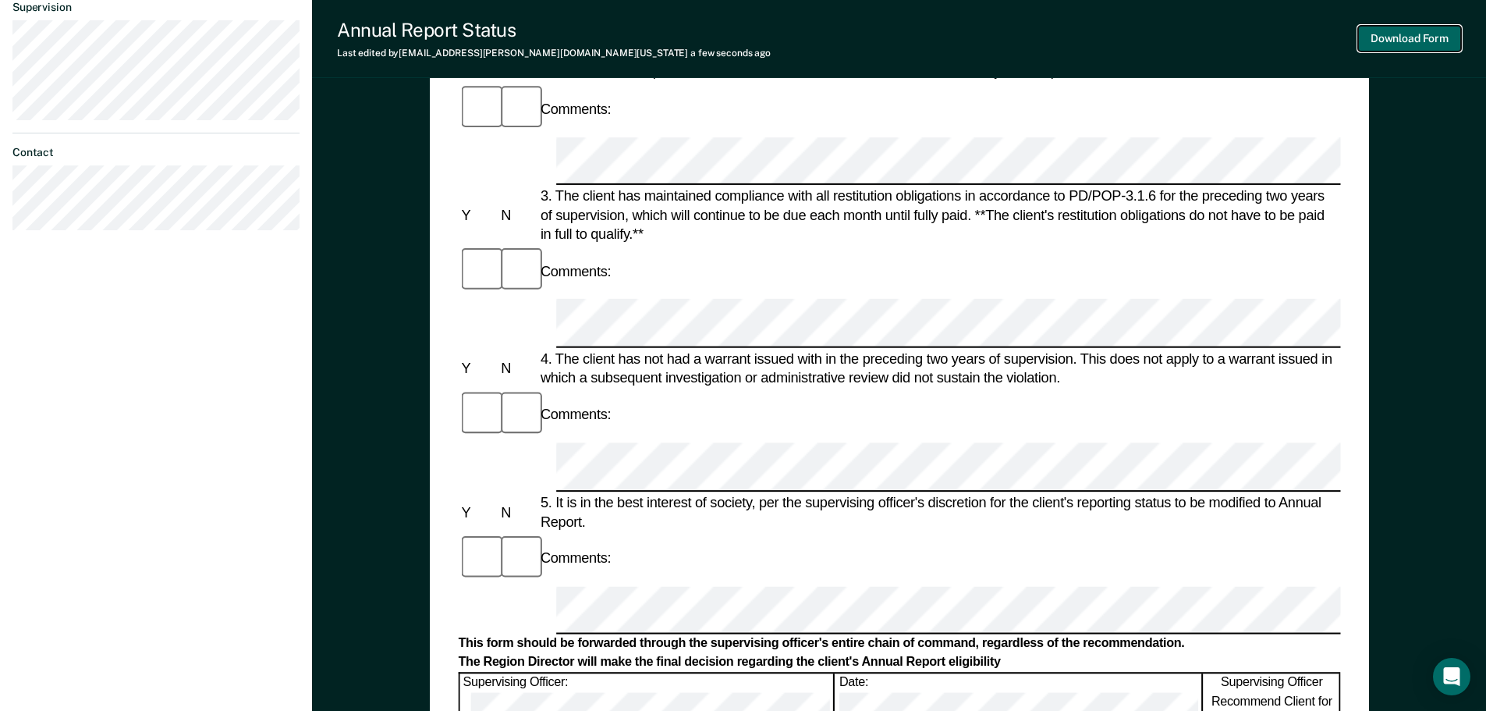
click at [1416, 40] on button "Download Form" at bounding box center [1409, 39] width 103 height 26
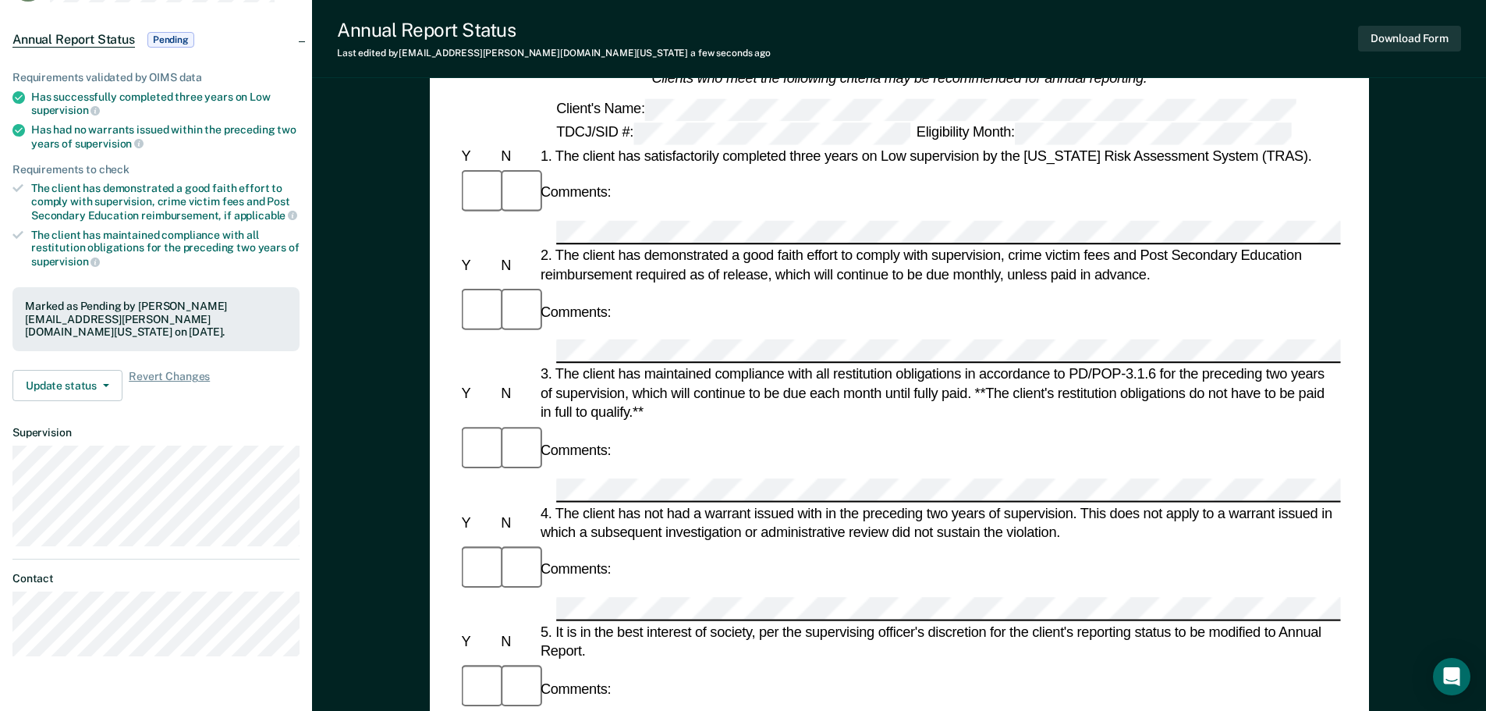
scroll to position [0, 0]
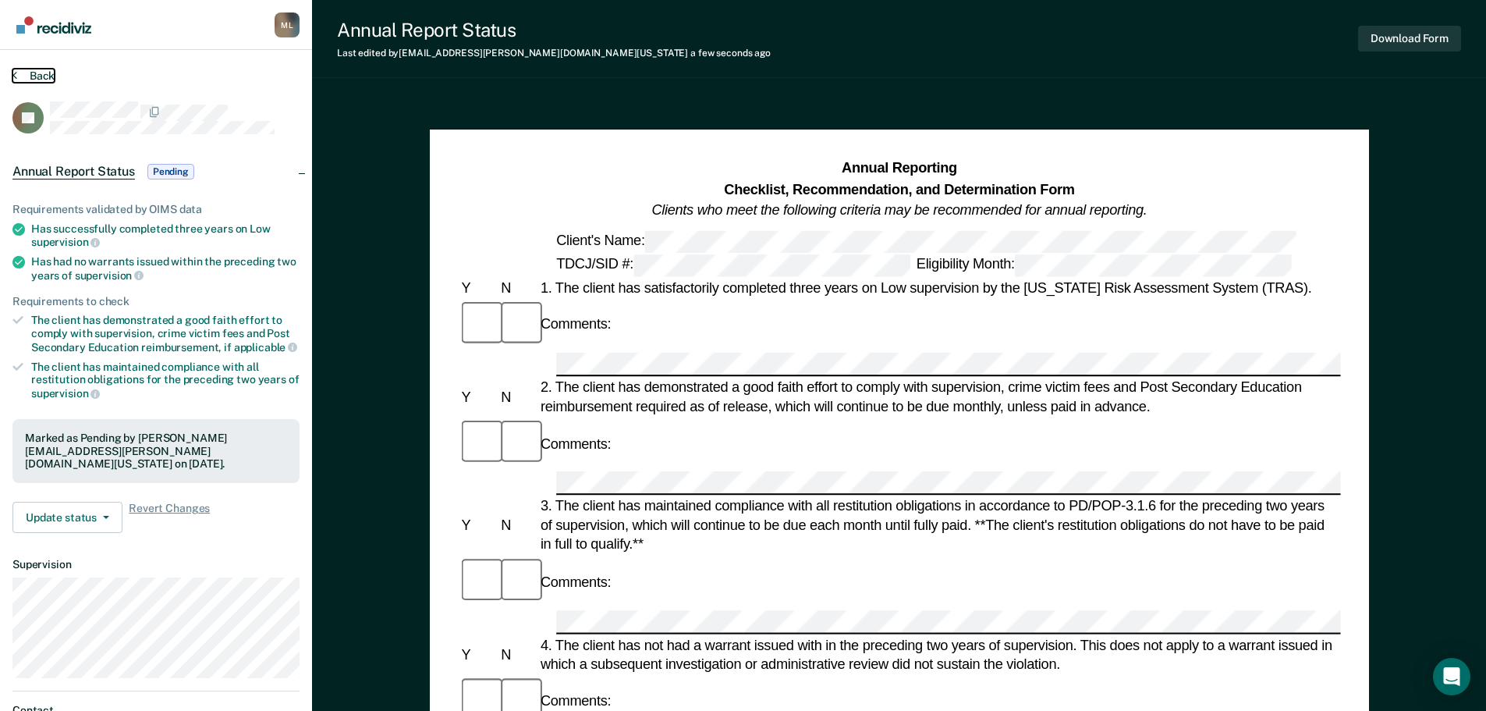
click at [44, 79] on button "Back" at bounding box center [33, 76] width 42 height 14
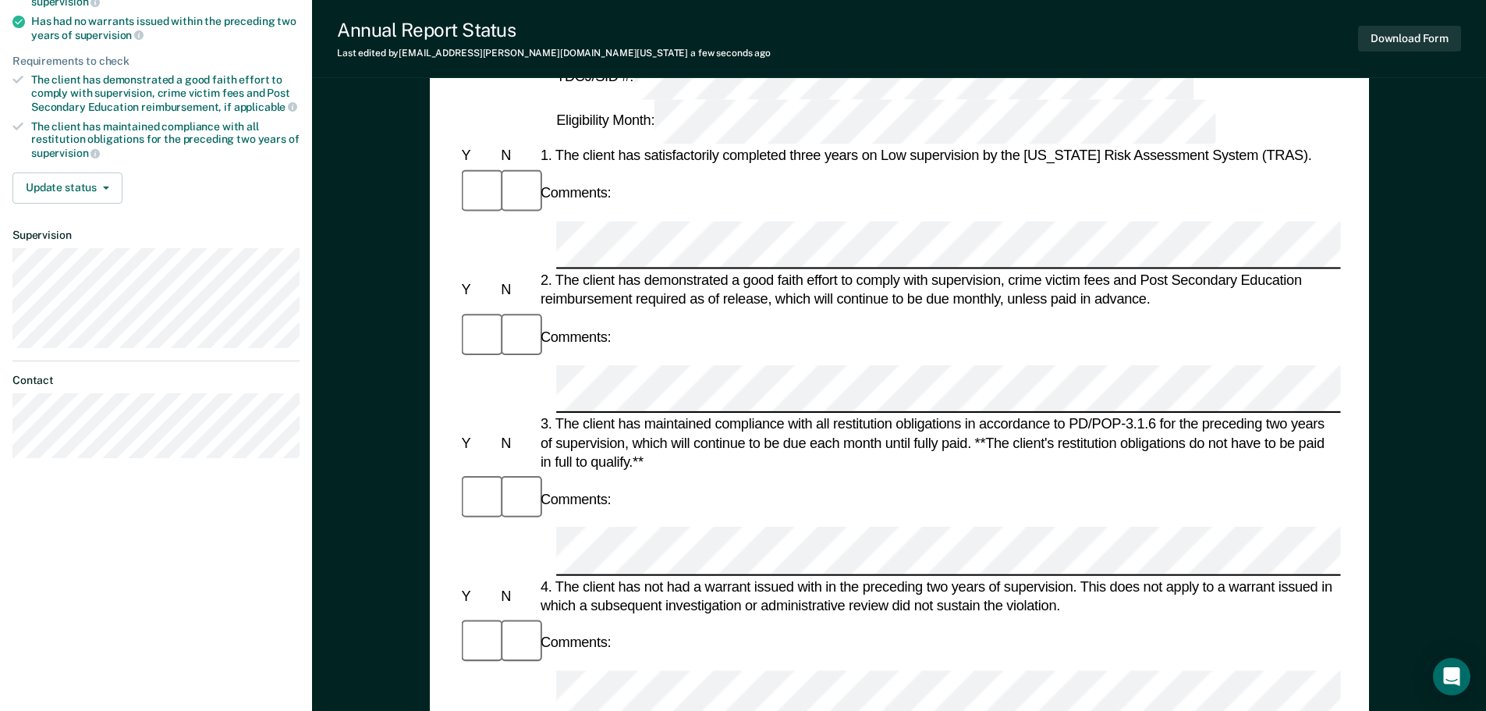
scroll to position [218, 0]
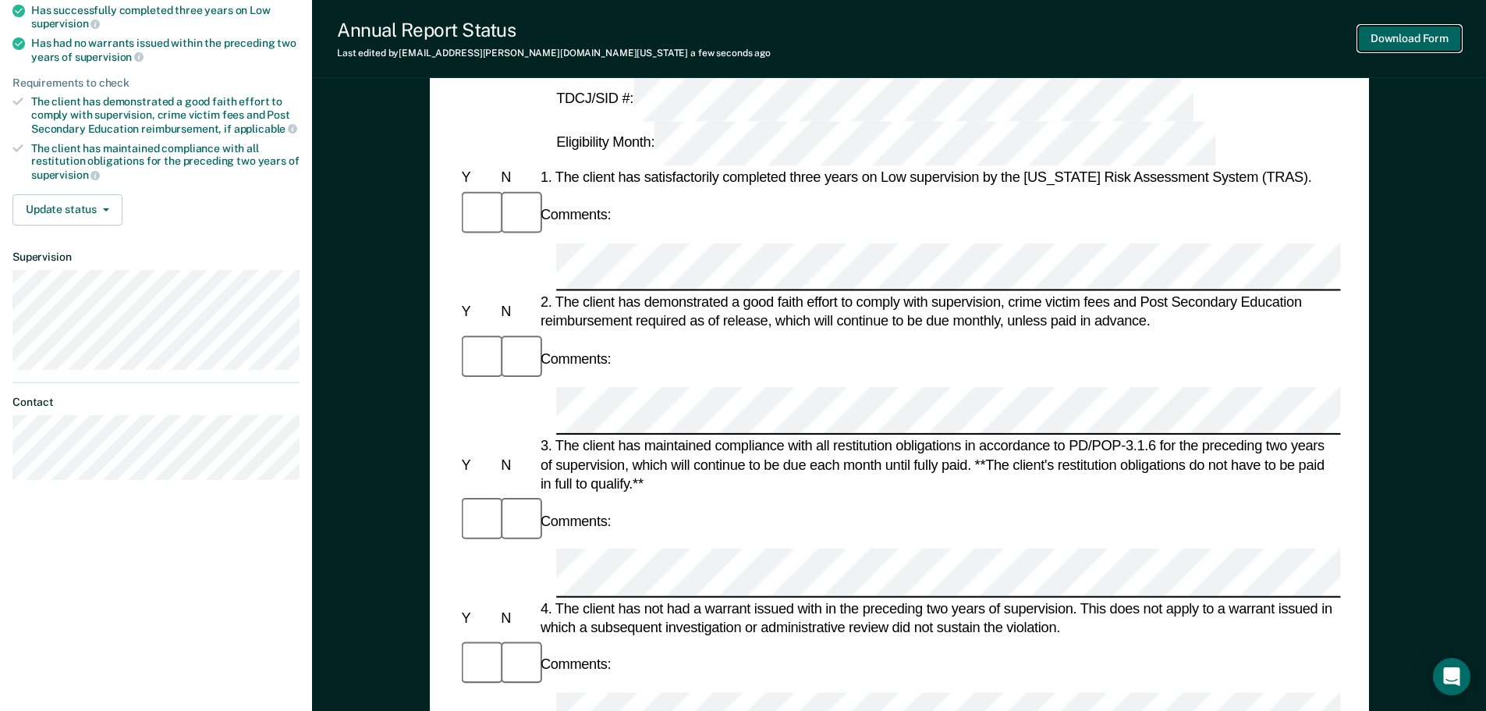
click at [1402, 41] on button "Download Form" at bounding box center [1409, 39] width 103 height 26
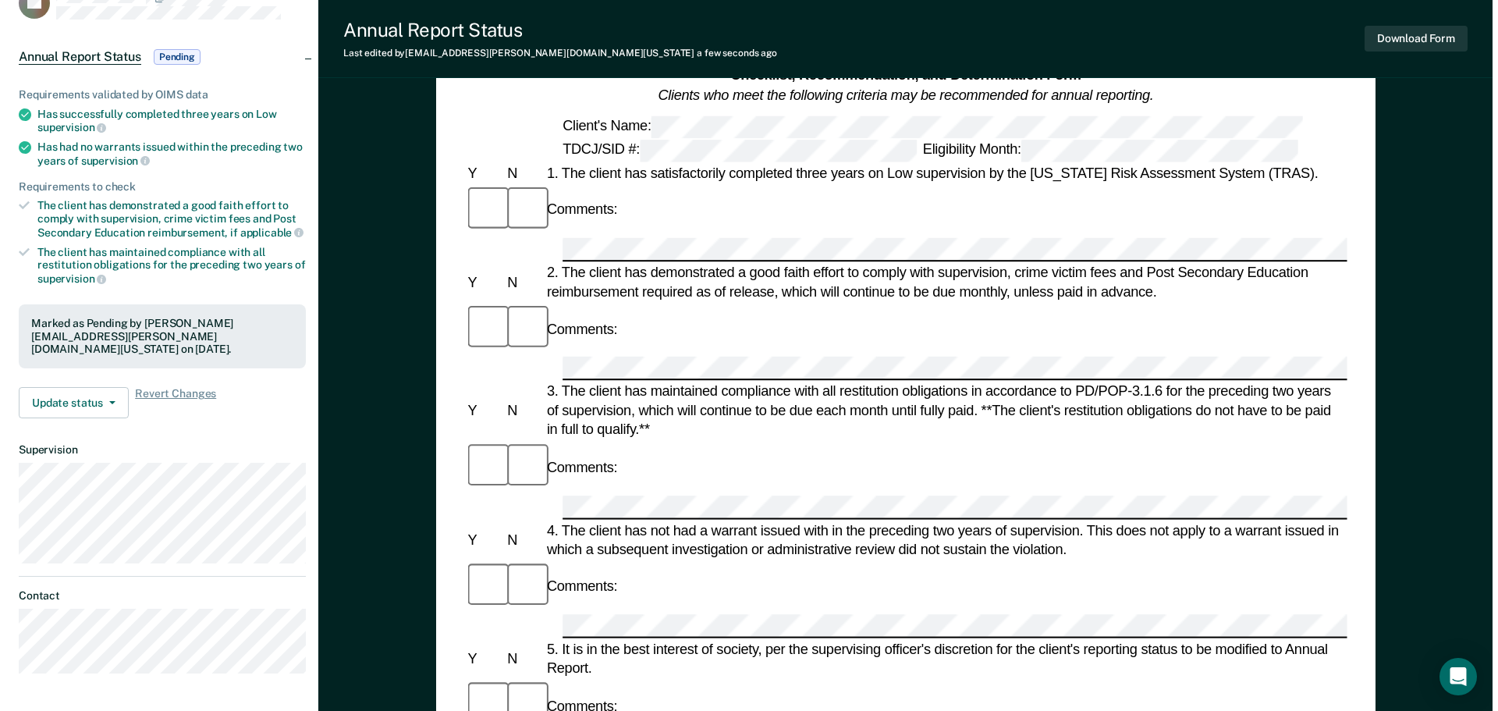
scroll to position [0, 0]
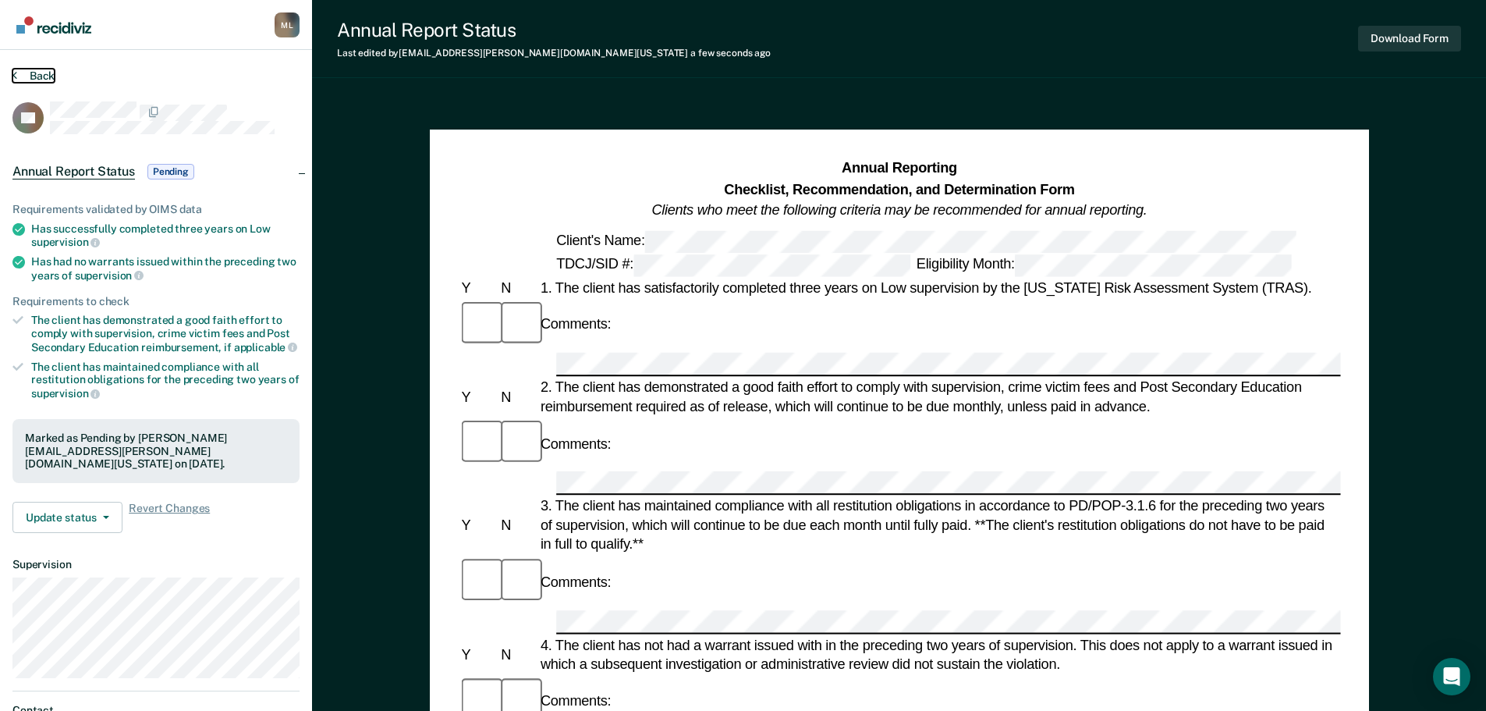
click at [39, 73] on button "Back" at bounding box center [33, 76] width 42 height 14
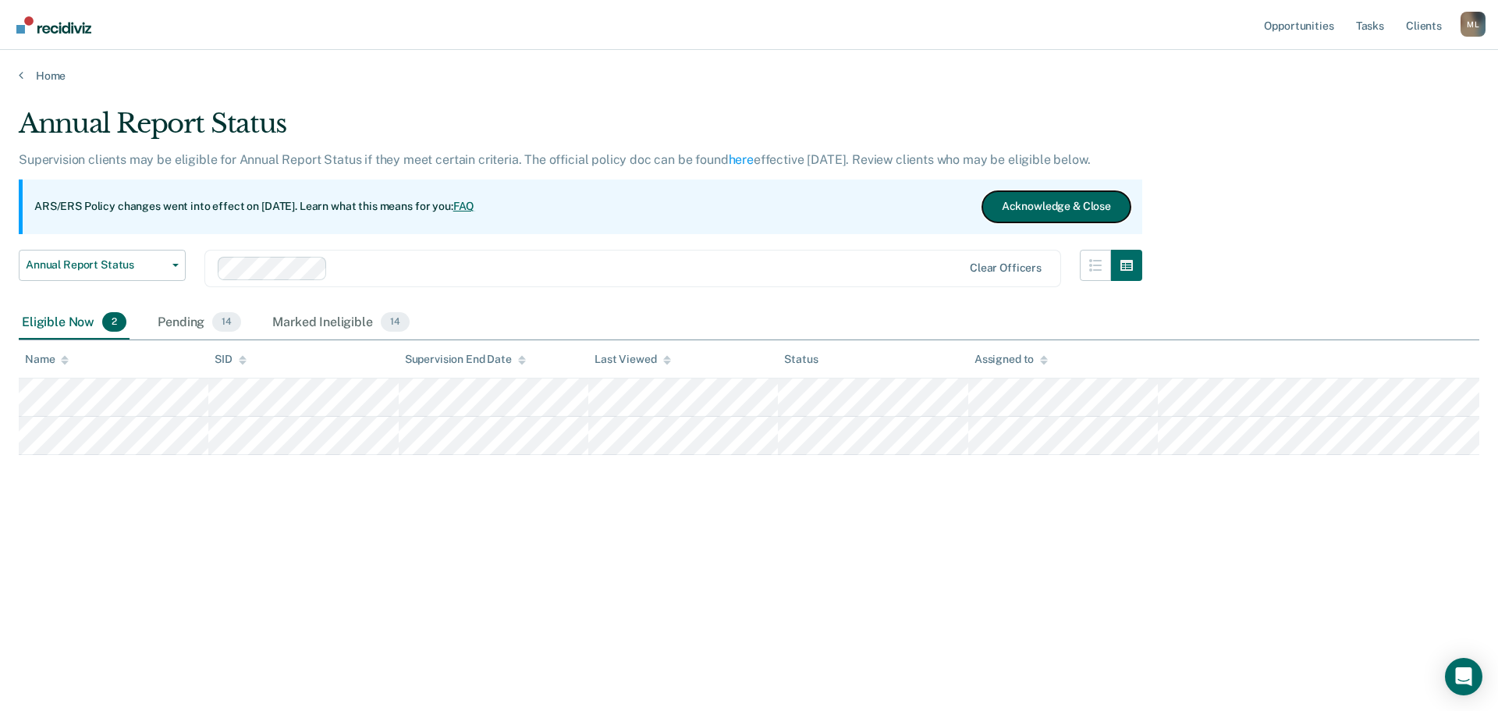
click at [1016, 194] on button "Acknowledge & Close" at bounding box center [1056, 206] width 148 height 31
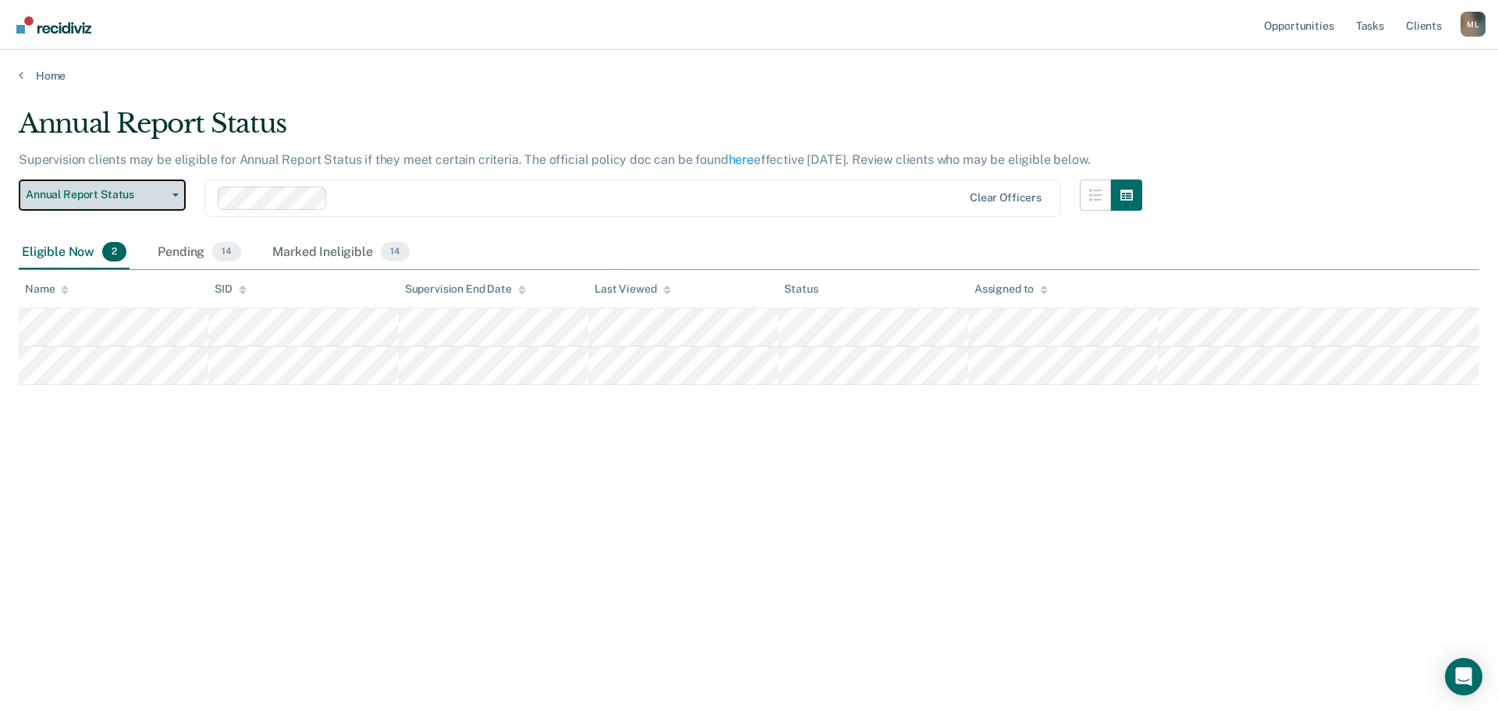
click at [112, 197] on span "Annual Report Status" at bounding box center [96, 194] width 140 height 13
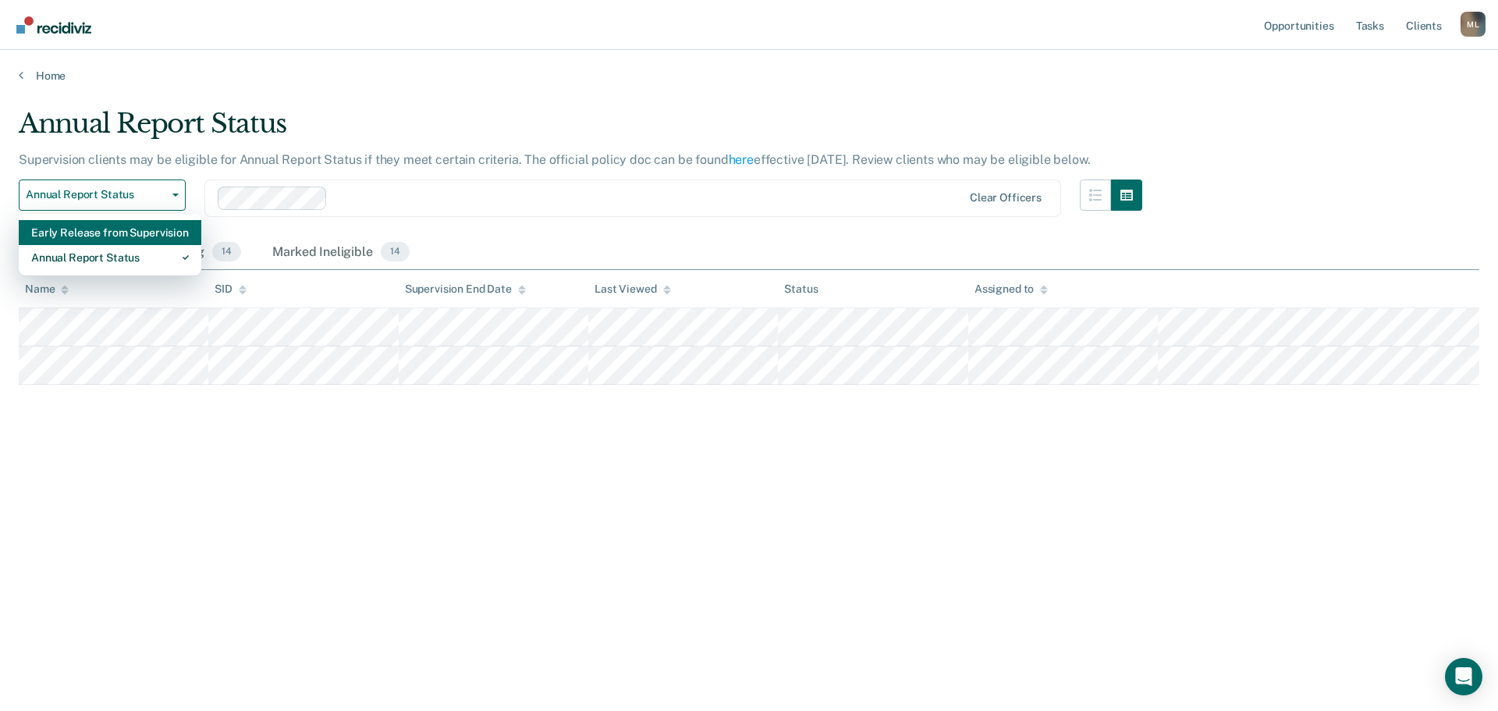
click at [112, 229] on div "Early Release from Supervision" at bounding box center [110, 232] width 158 height 25
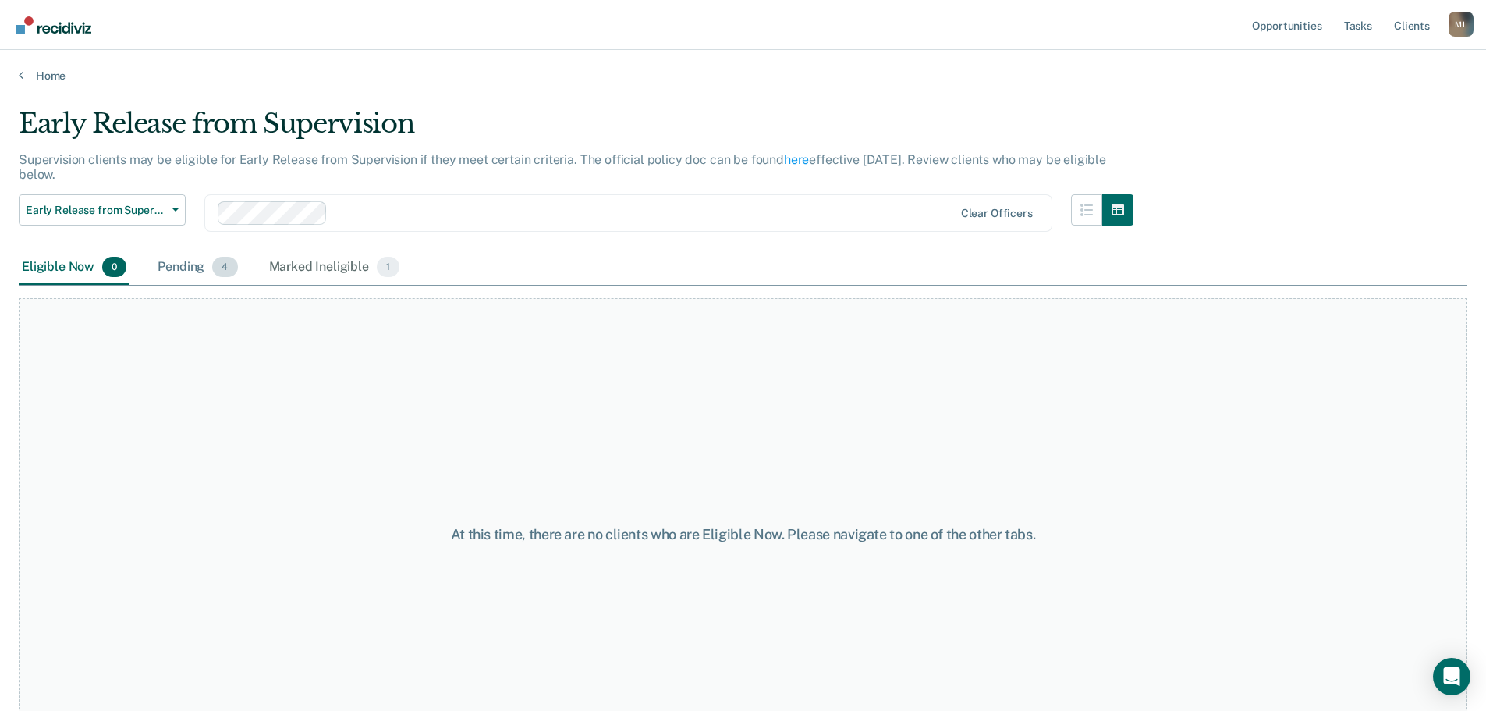
click at [200, 271] on div "Pending 4" at bounding box center [197, 267] width 86 height 34
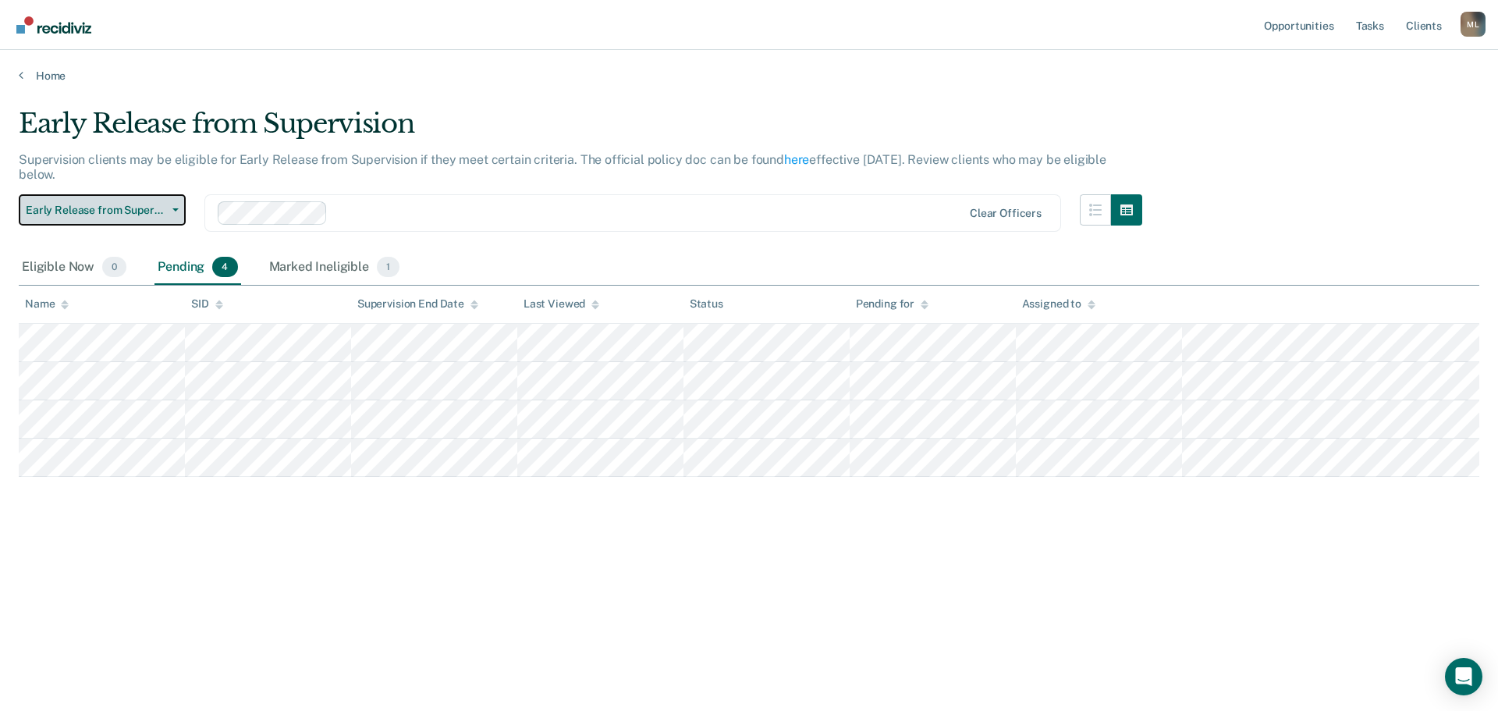
click at [156, 204] on span "Early Release from Supervision" at bounding box center [96, 210] width 140 height 13
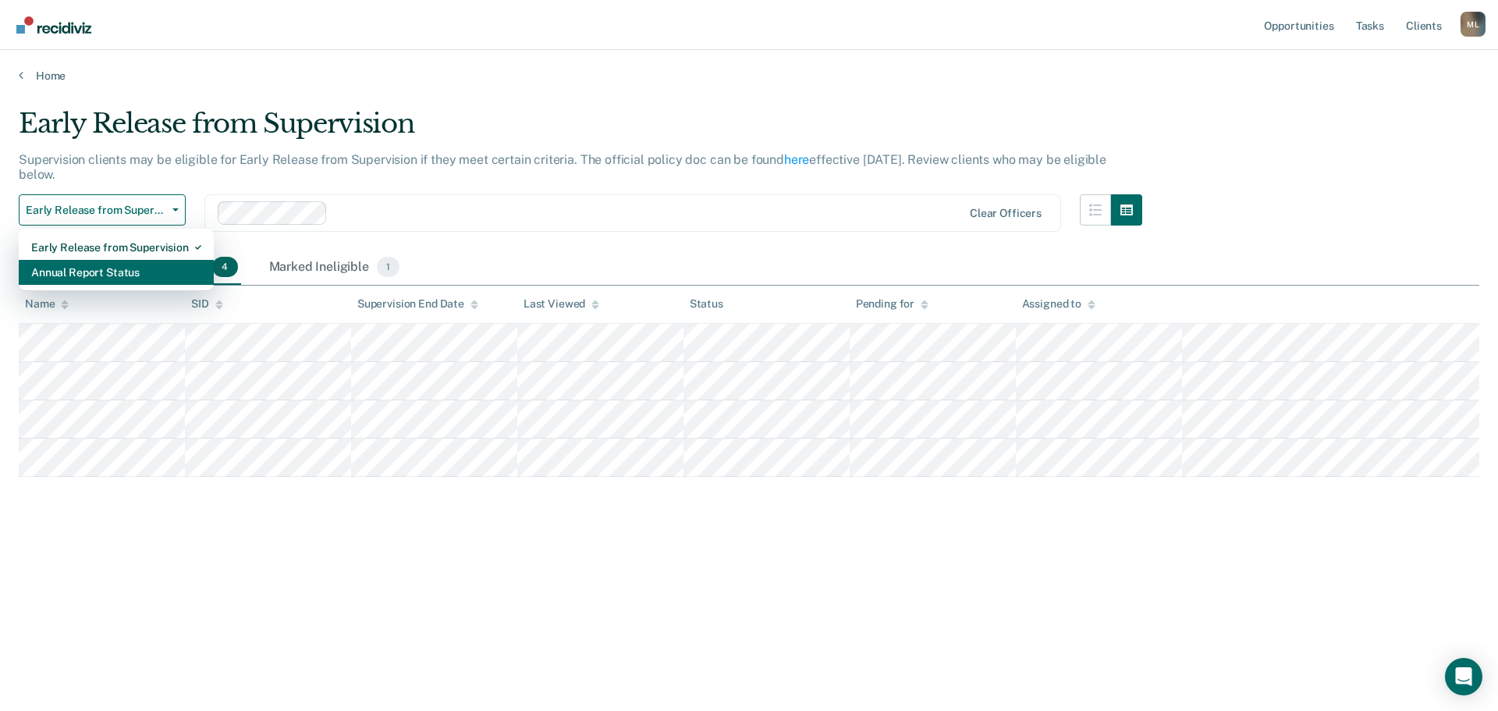
click at [112, 271] on div "Annual Report Status" at bounding box center [116, 272] width 170 height 25
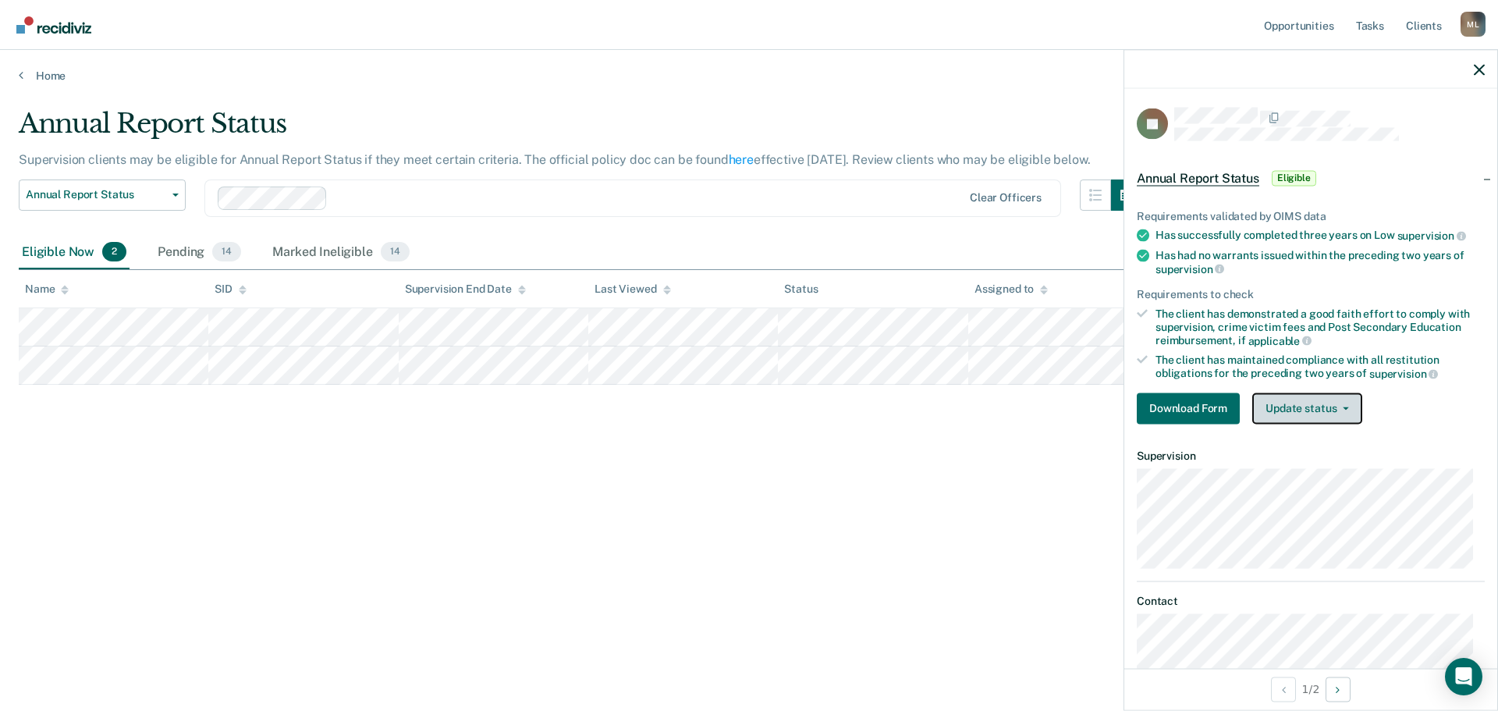
click at [1342, 406] on icon "button" at bounding box center [1345, 407] width 6 height 3
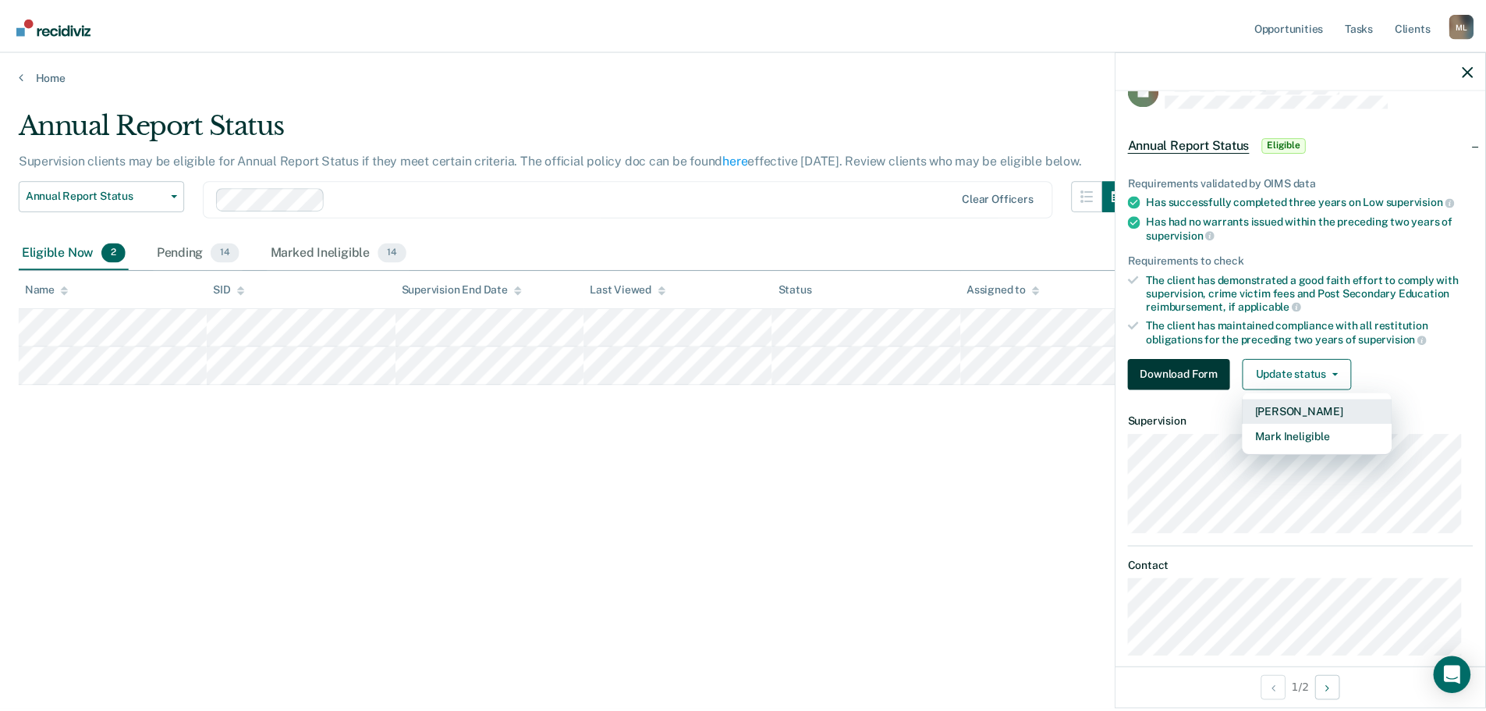
scroll to position [53, 0]
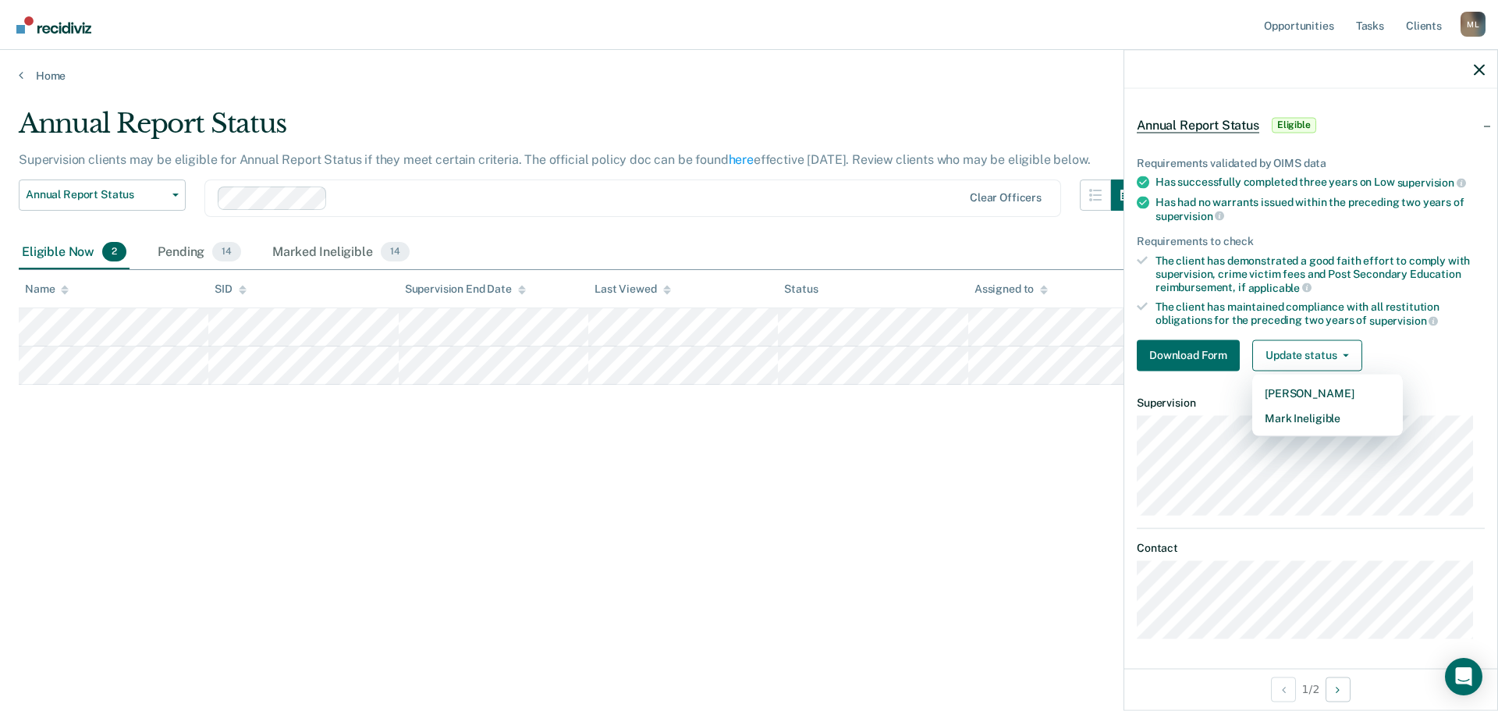
click at [1069, 441] on div "Annual Report Status Supervision clients may be eligible for Annual Report Stat…" at bounding box center [749, 351] width 1460 height 486
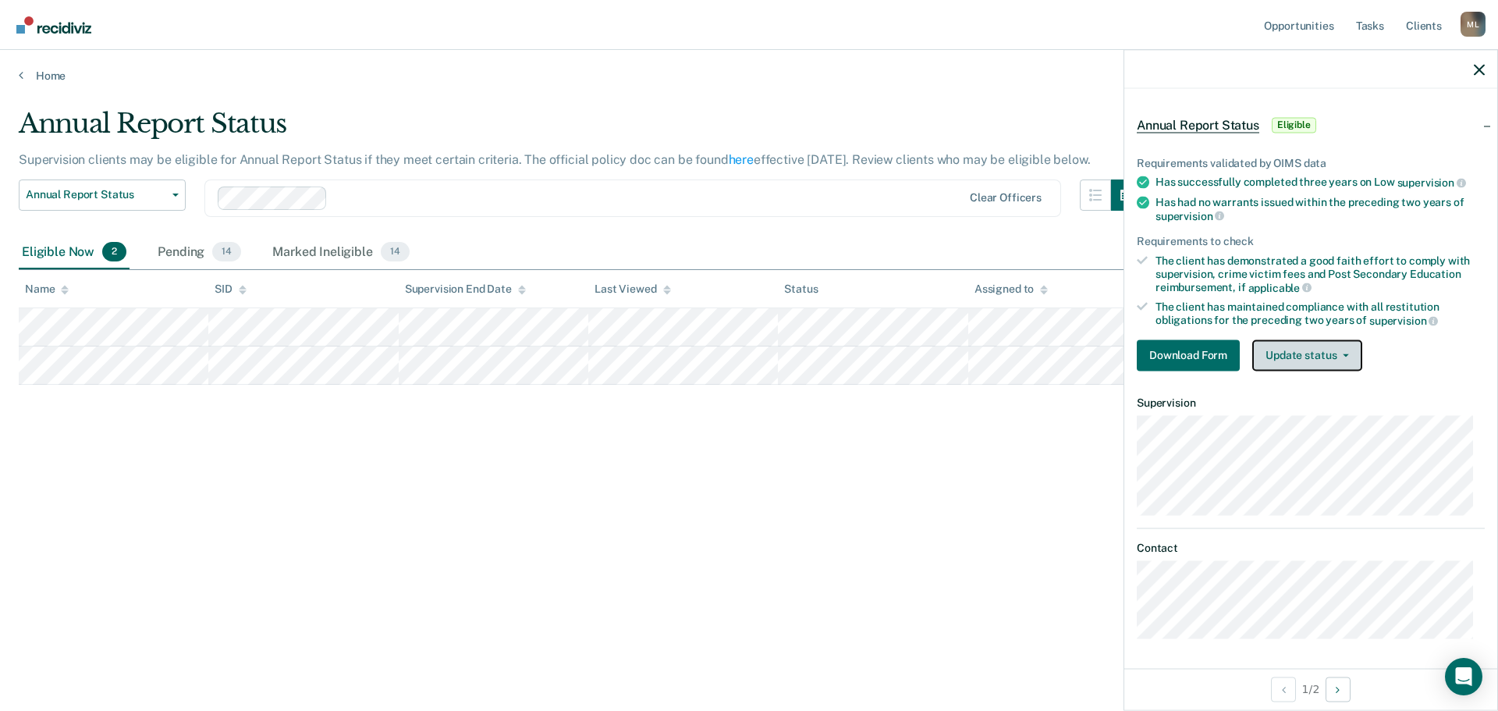
click at [1350, 353] on button "Update status" at bounding box center [1307, 354] width 110 height 31
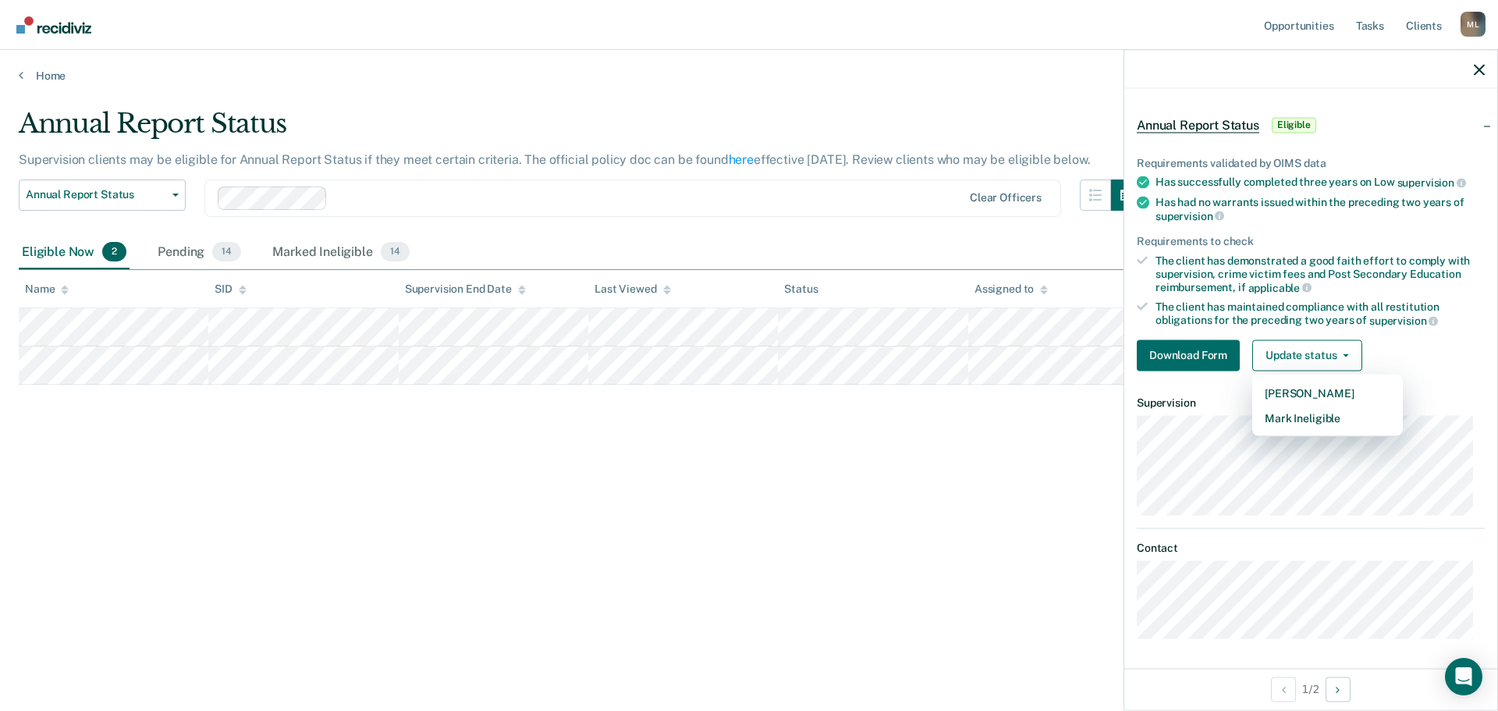
click at [695, 509] on div "Annual Report Status Supervision clients may be eligible for Annual Report Stat…" at bounding box center [749, 351] width 1460 height 486
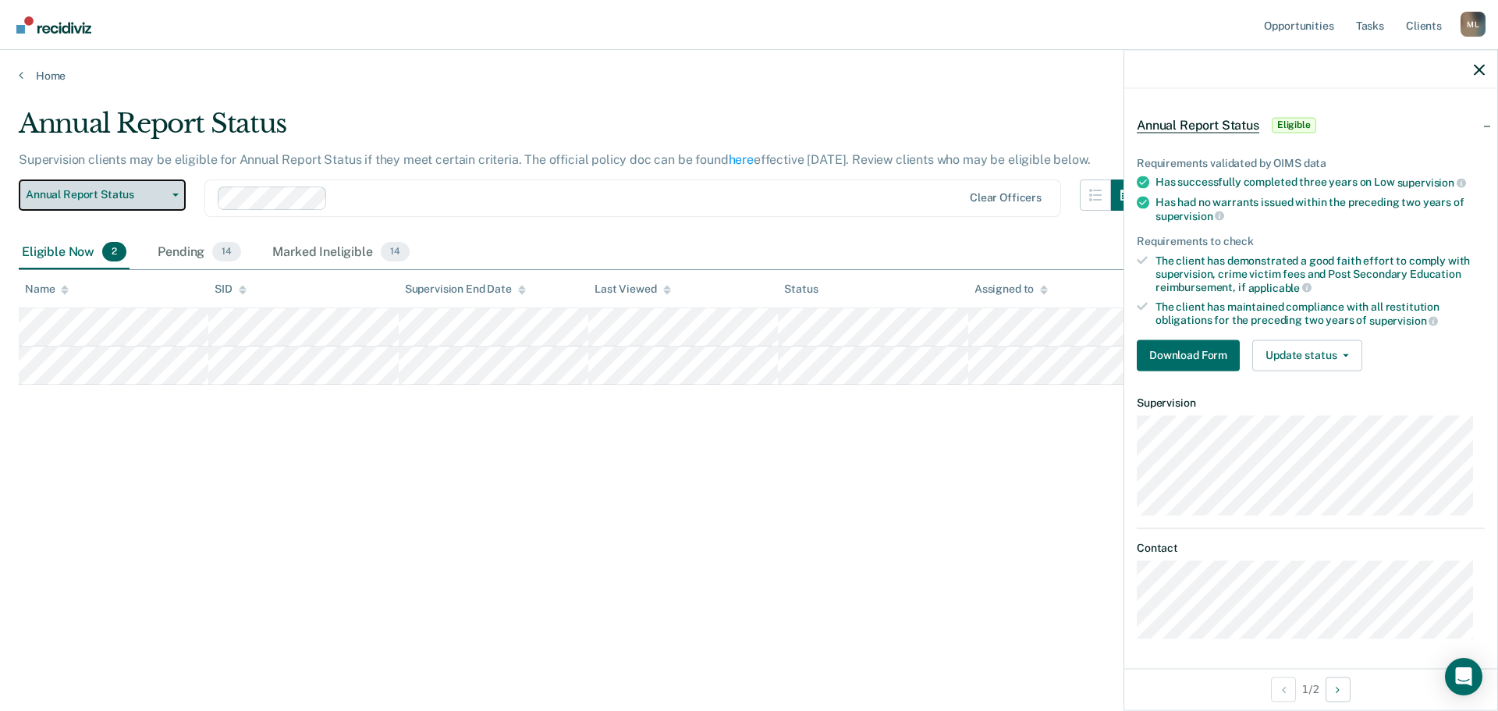
click at [167, 190] on button "Annual Report Status" at bounding box center [102, 194] width 167 height 31
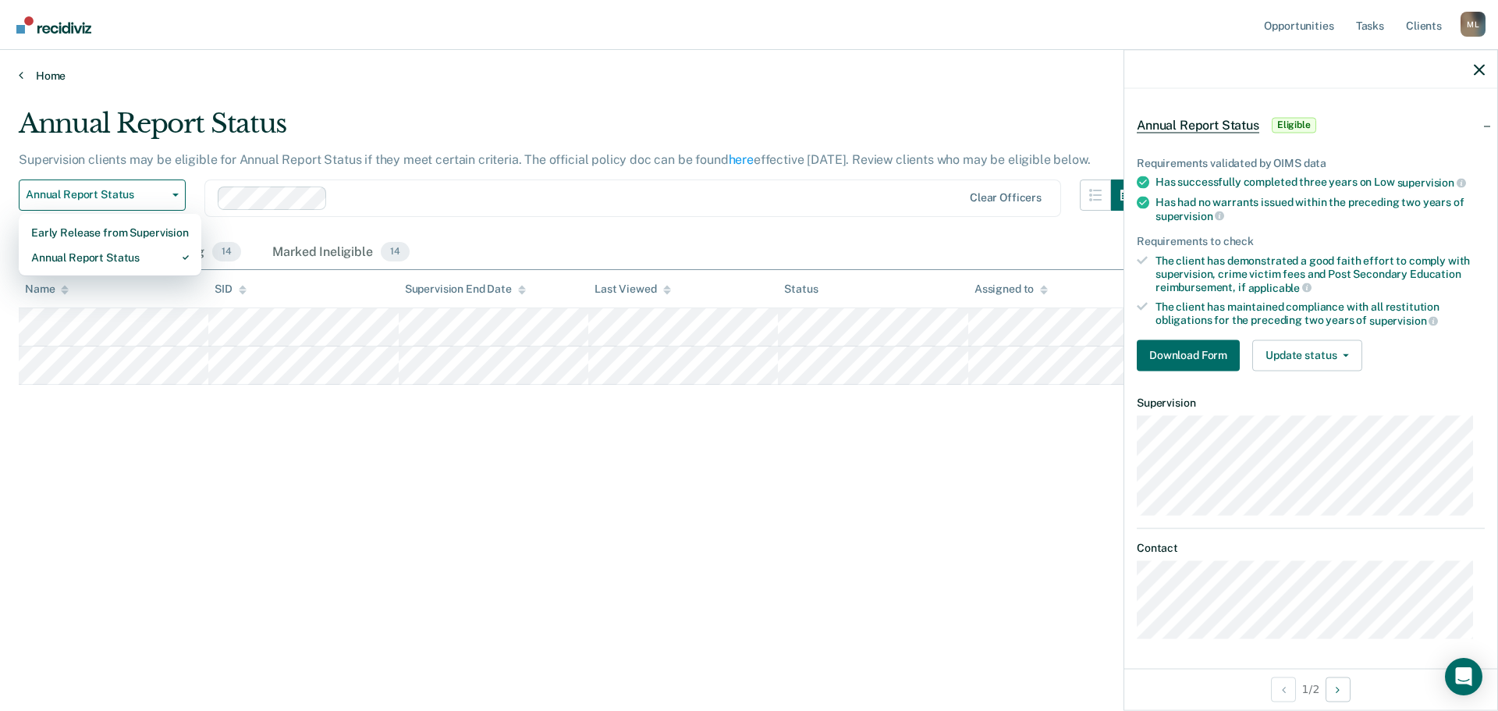
click at [62, 79] on link "Home" at bounding box center [749, 76] width 1460 height 14
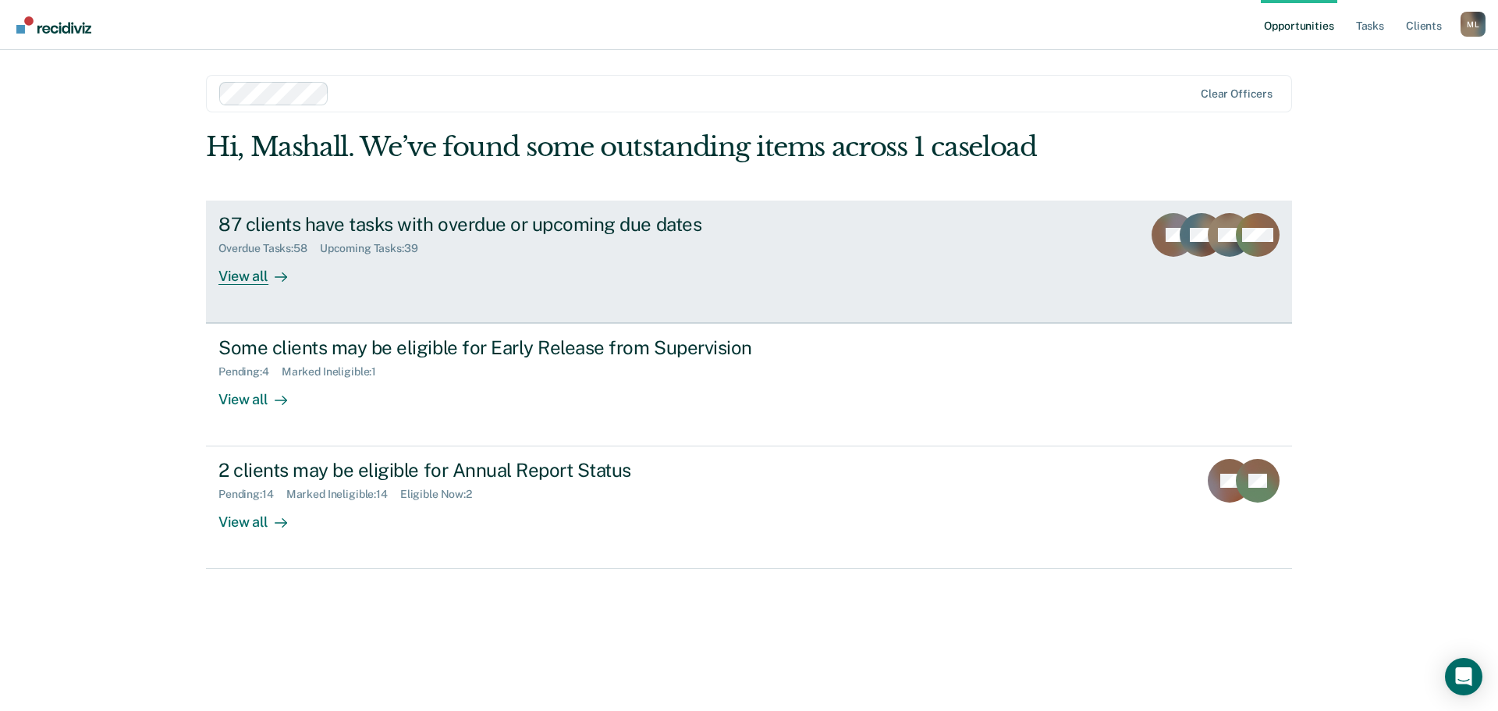
click at [249, 273] on div "View all" at bounding box center [261, 269] width 87 height 30
